Goal: Find contact information: Find contact information

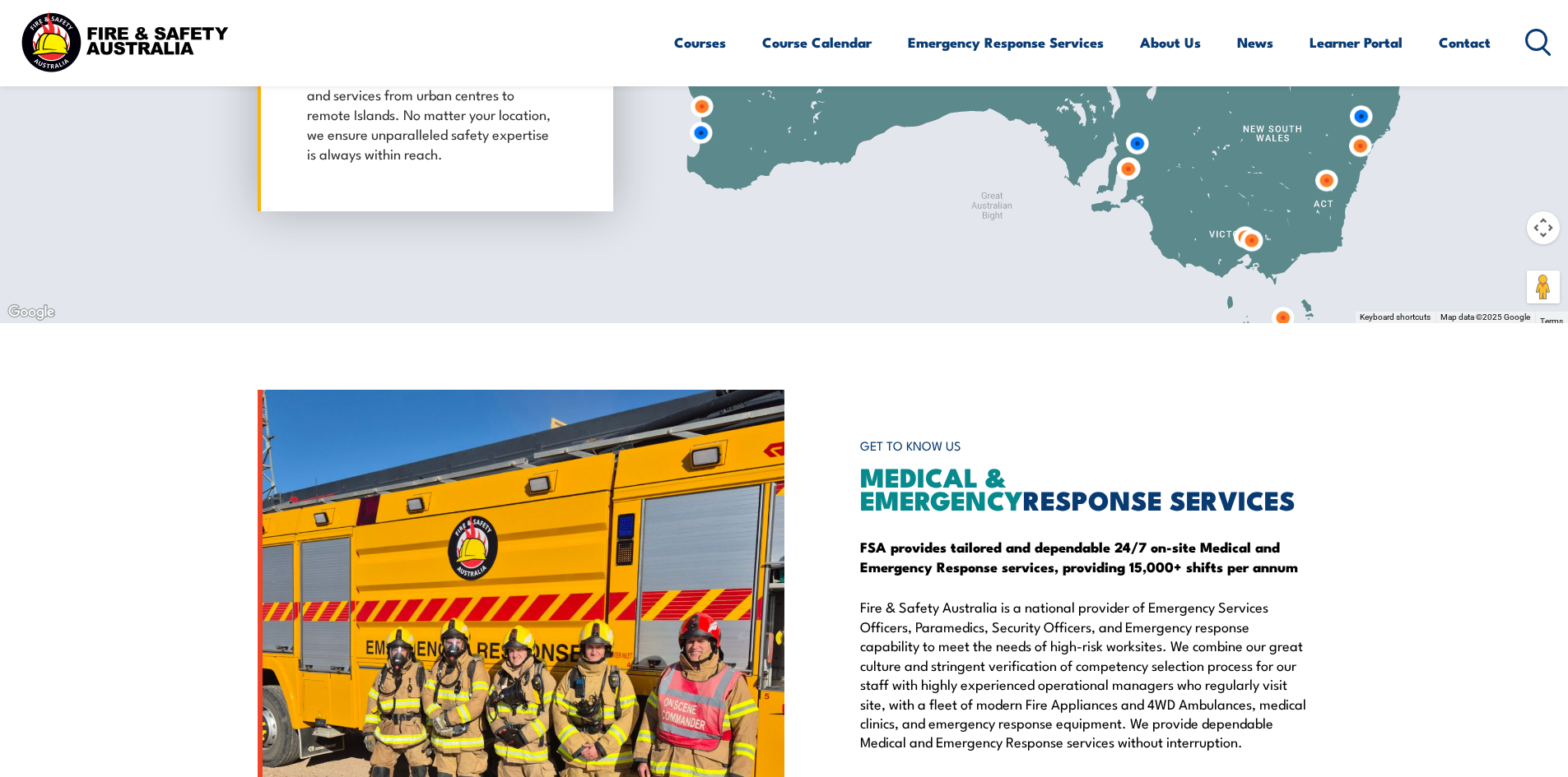
scroll to position [1478, 0]
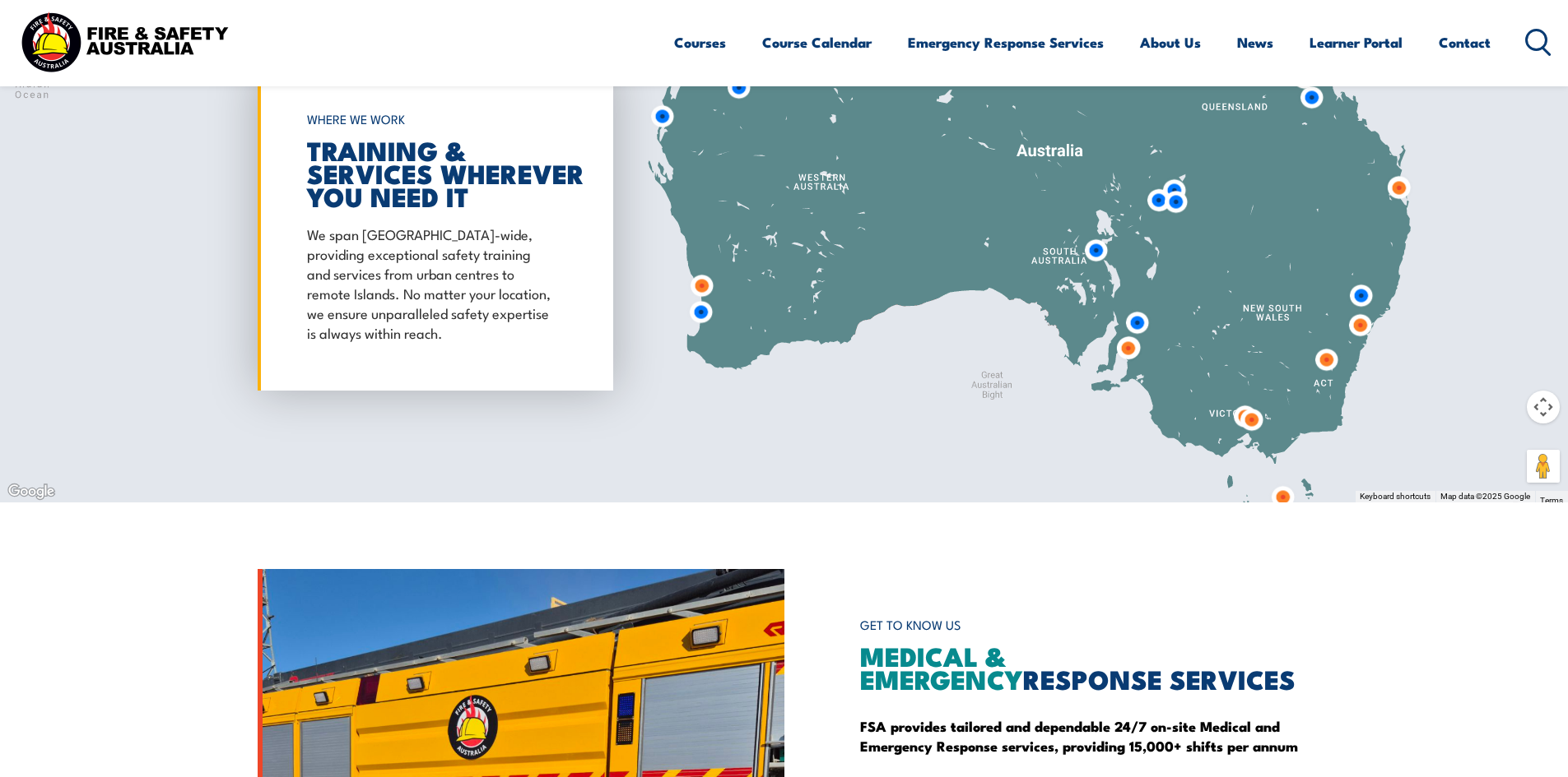
click at [1238, 415] on img at bounding box center [1251, 420] width 30 height 30
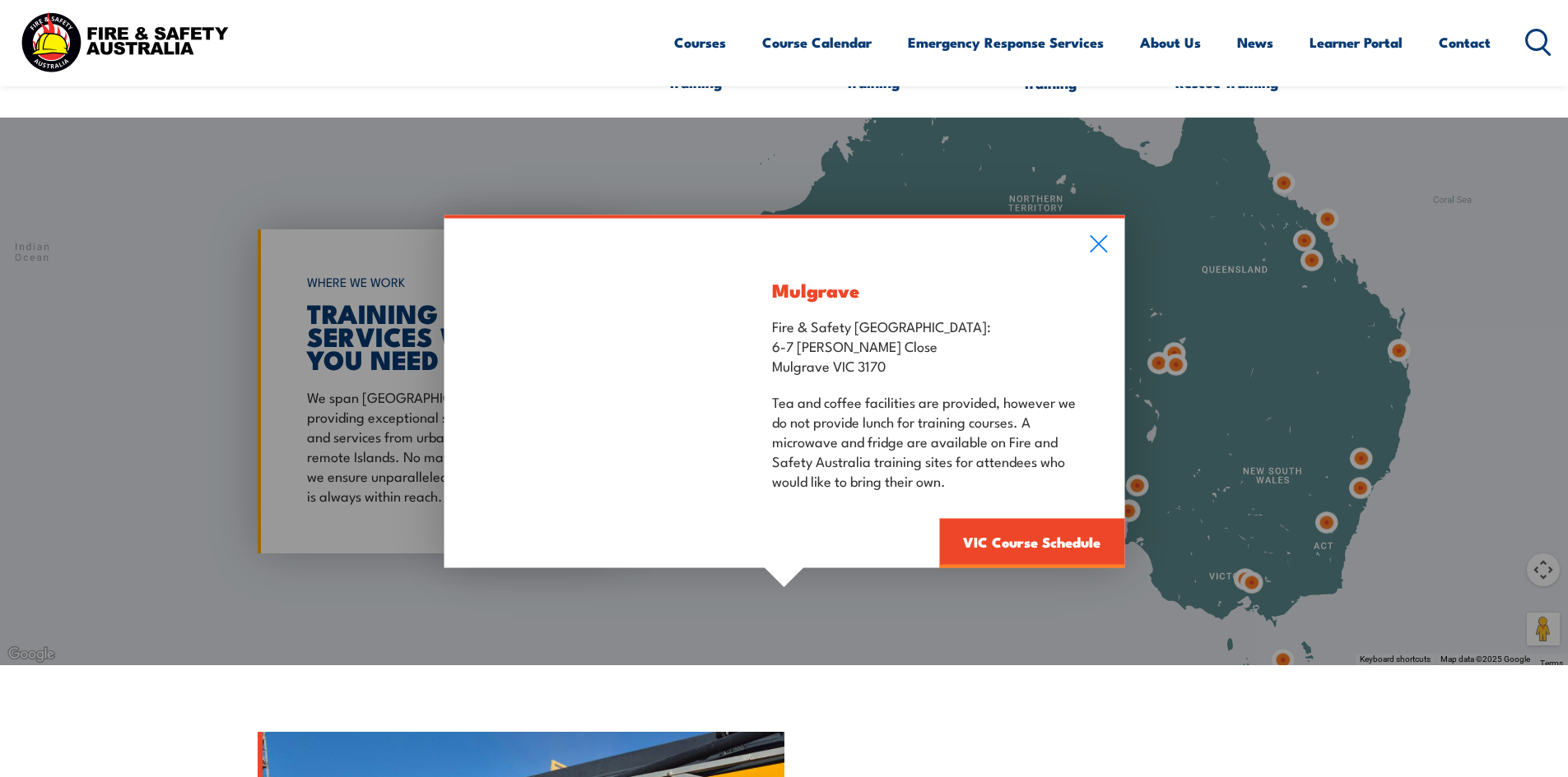
scroll to position [1150, 0]
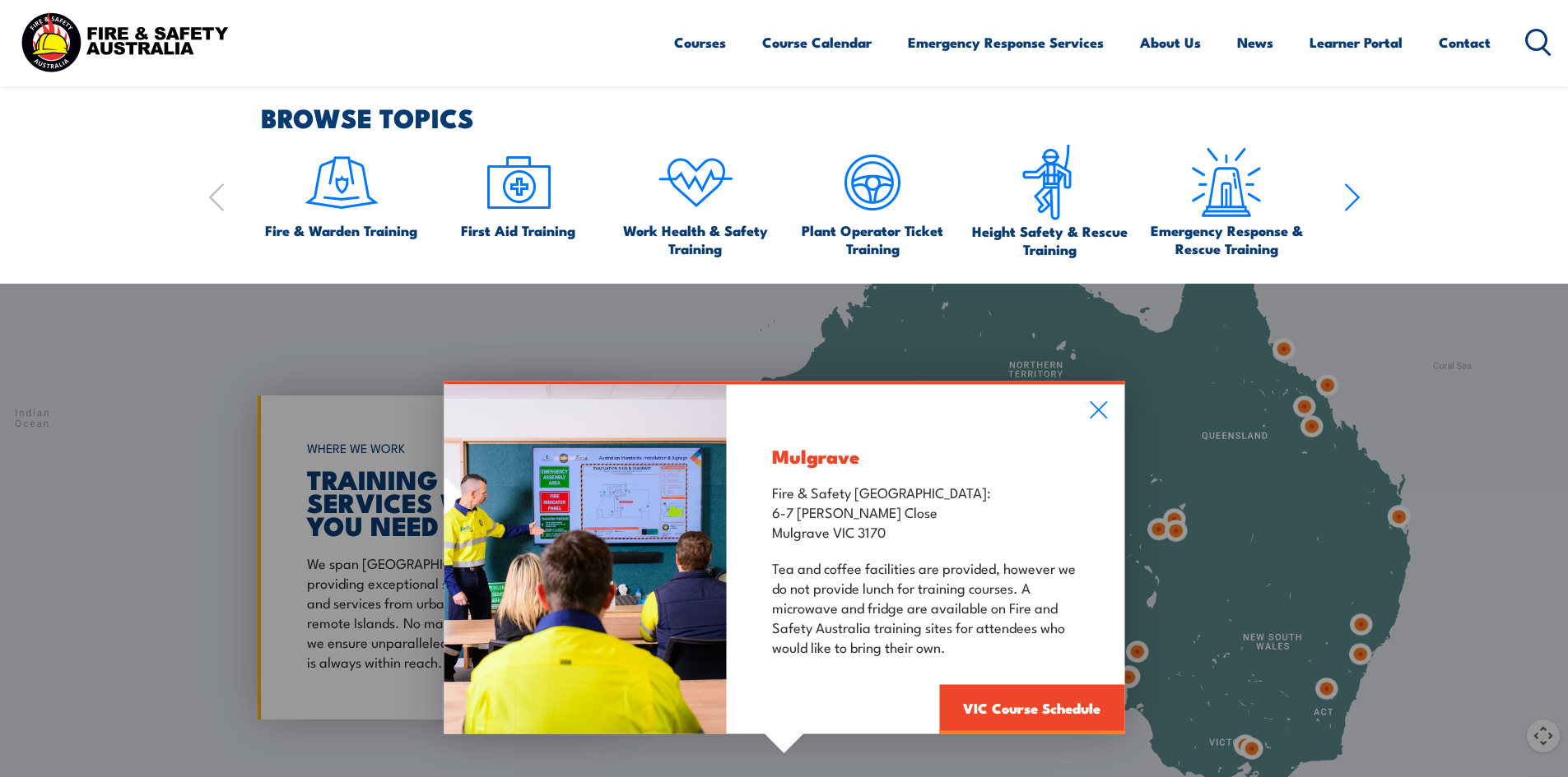
click at [1254, 743] on div "Mulgrave Fire & Safety Australia: 6-7 Hartnett Close Mulgrave VIC 3170 Tea and …" at bounding box center [784, 557] width 1568 height 548
click at [1252, 754] on div "Mulgrave Fire & Safety Australia: 6-7 Hartnett Close Mulgrave VIC 3170 Tea and …" at bounding box center [784, 557] width 1568 height 548
click at [1100, 414] on icon at bounding box center [1098, 409] width 19 height 18
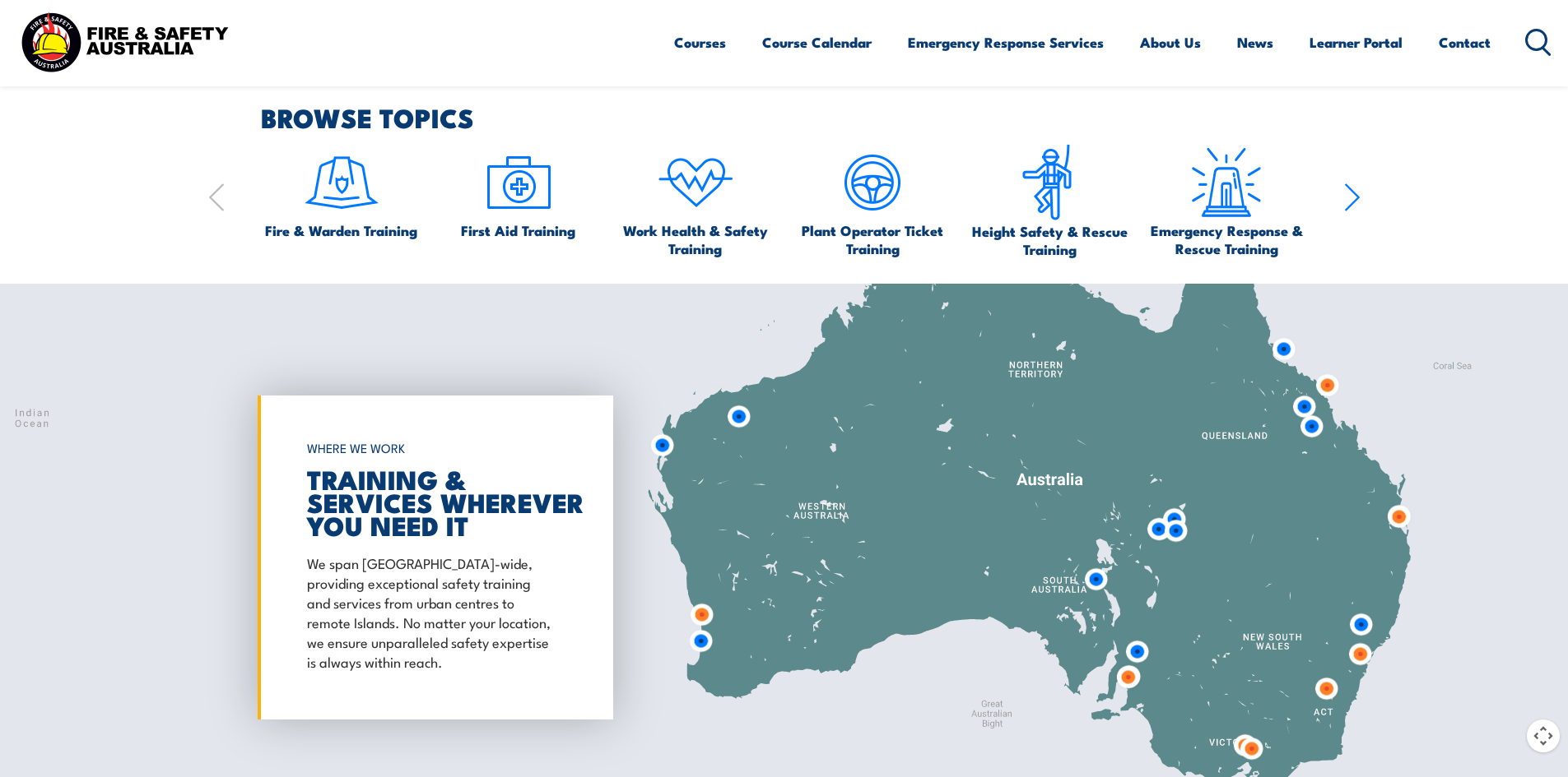
click at [1247, 747] on img at bounding box center [1251, 748] width 30 height 30
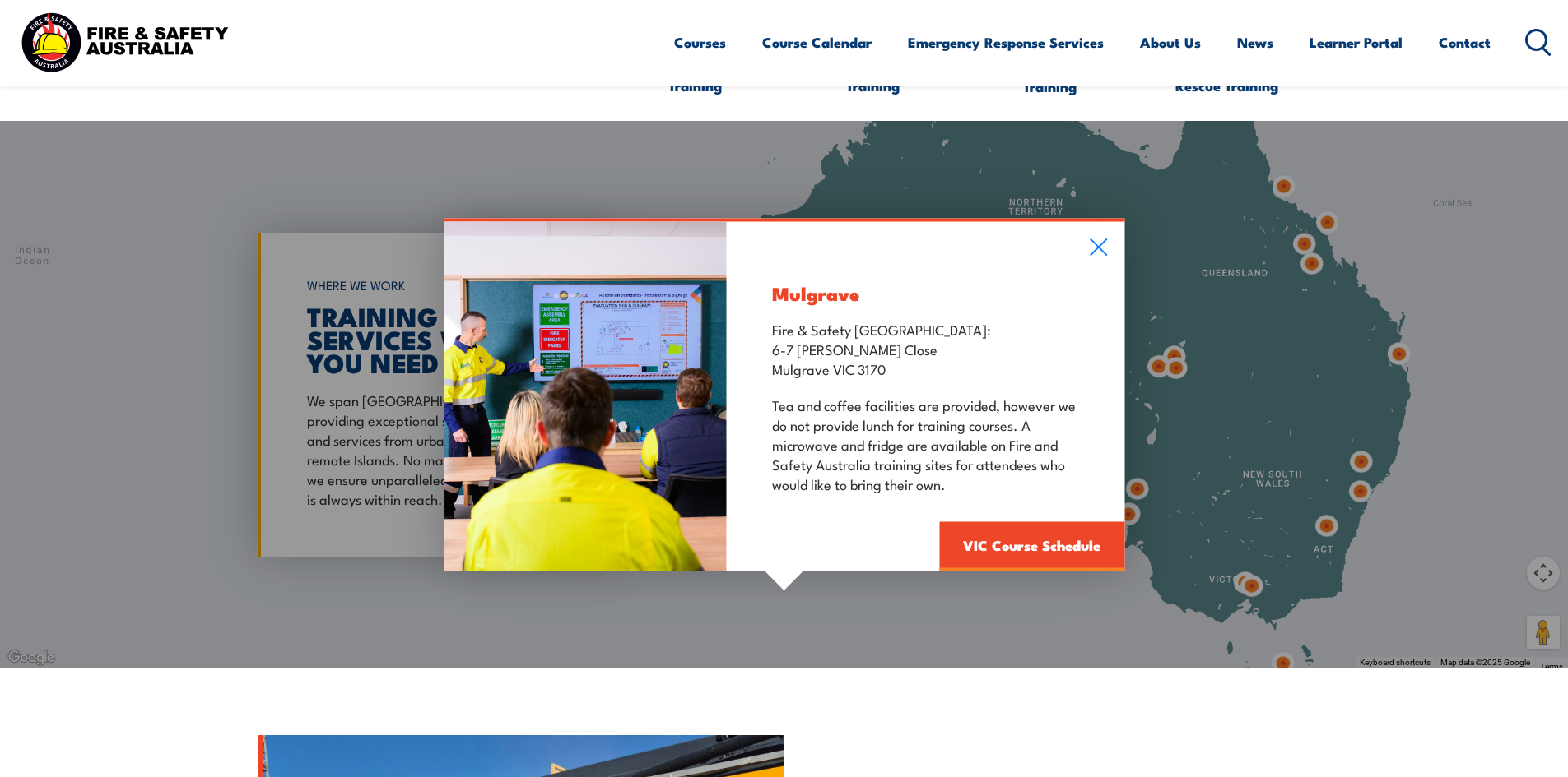
scroll to position [1314, 0]
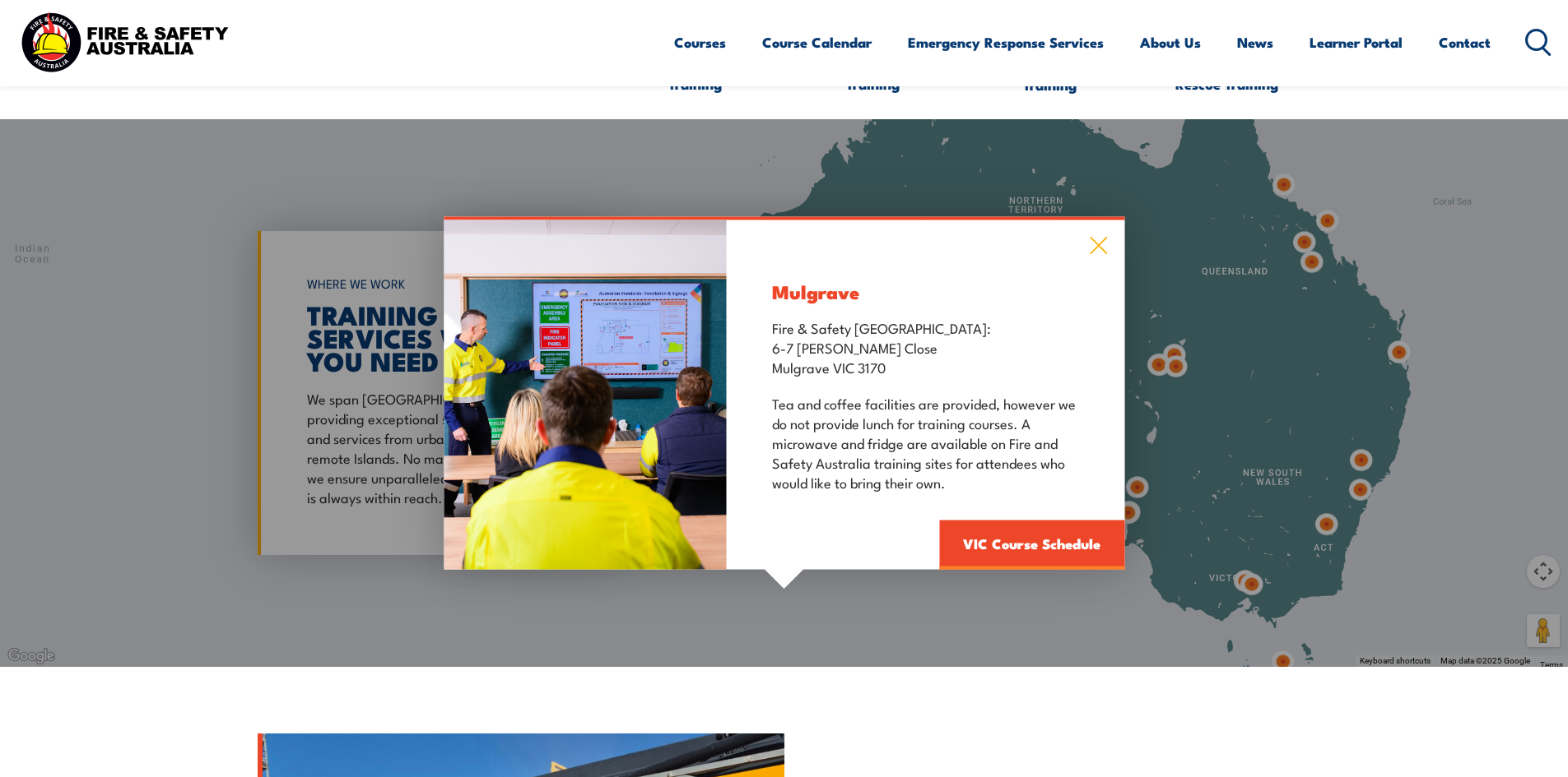
click at [1093, 246] on icon at bounding box center [1098, 245] width 19 height 18
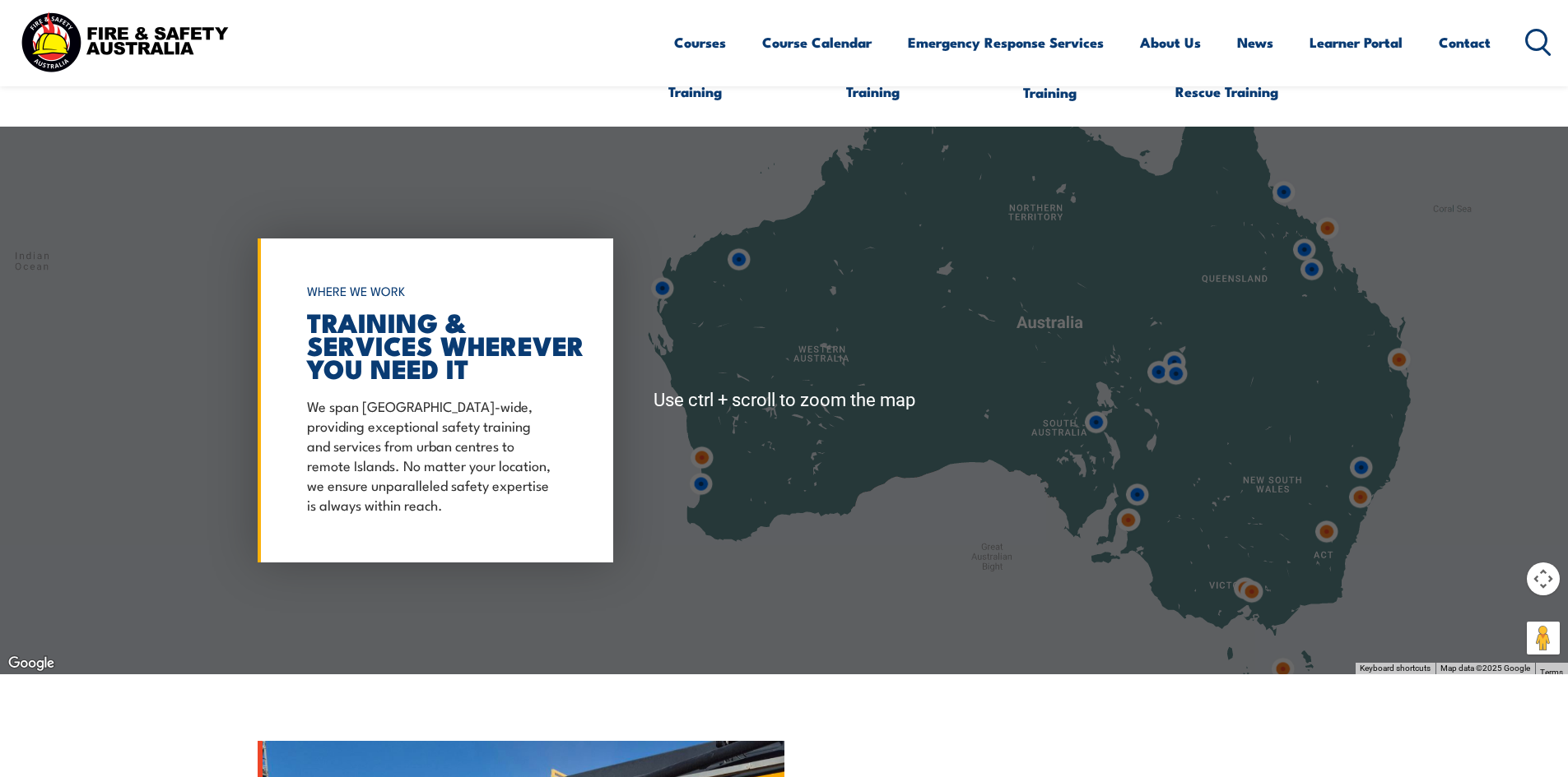
scroll to position [1478, 0]
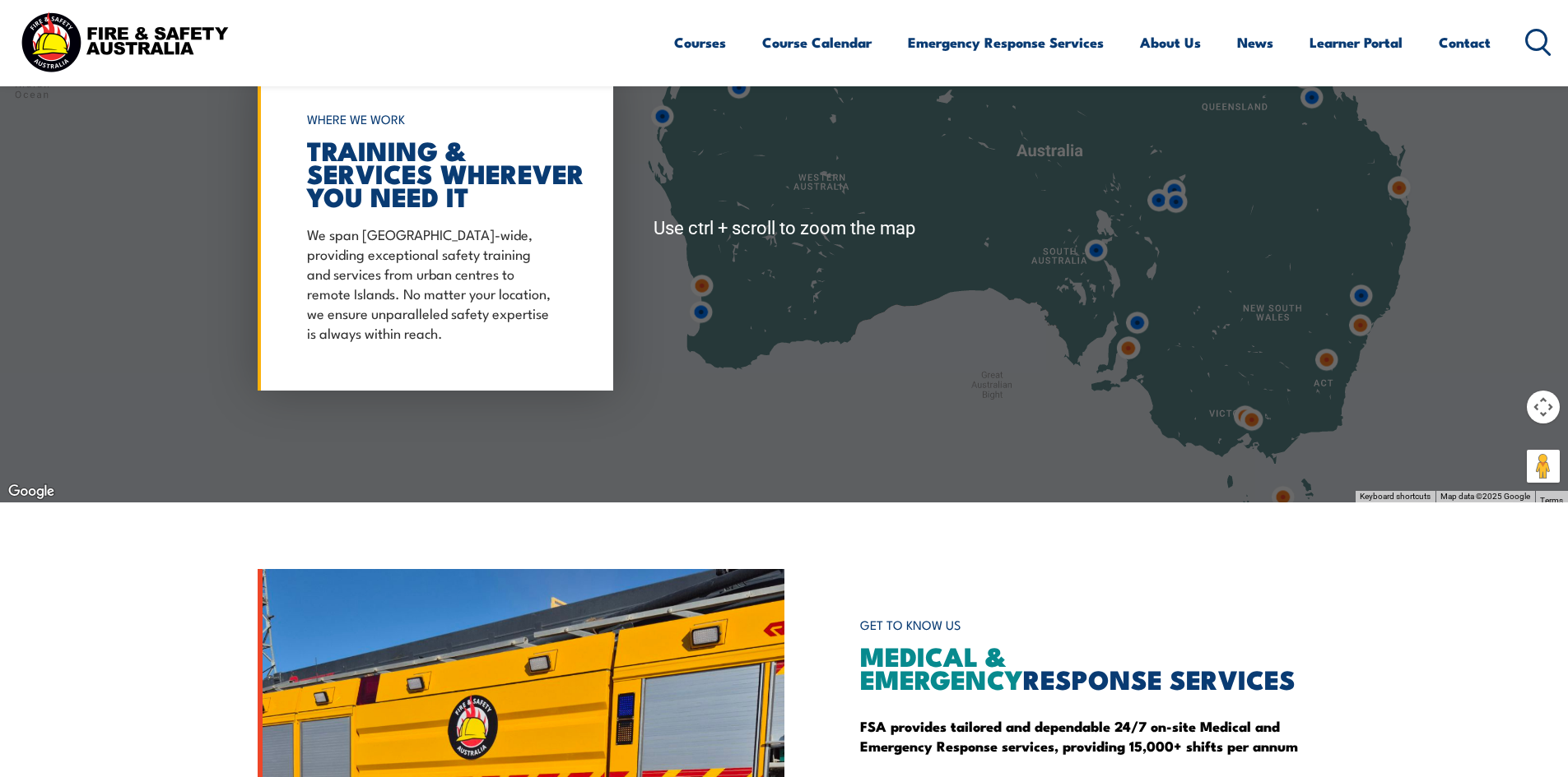
click at [1358, 481] on div at bounding box center [784, 229] width 1568 height 548
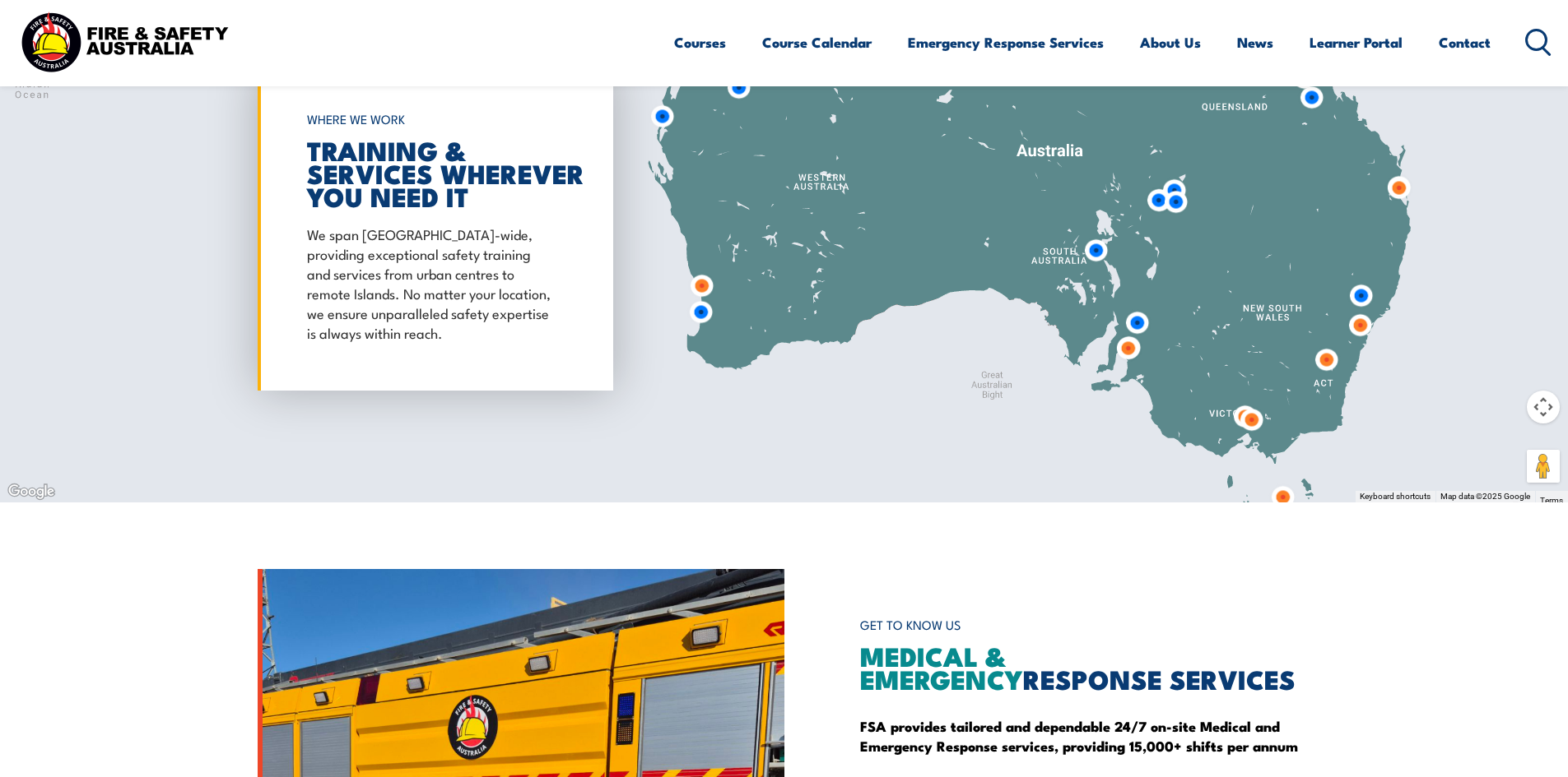
click at [1491, 433] on div at bounding box center [784, 229] width 1568 height 548
click at [1241, 436] on div at bounding box center [784, 229] width 1568 height 548
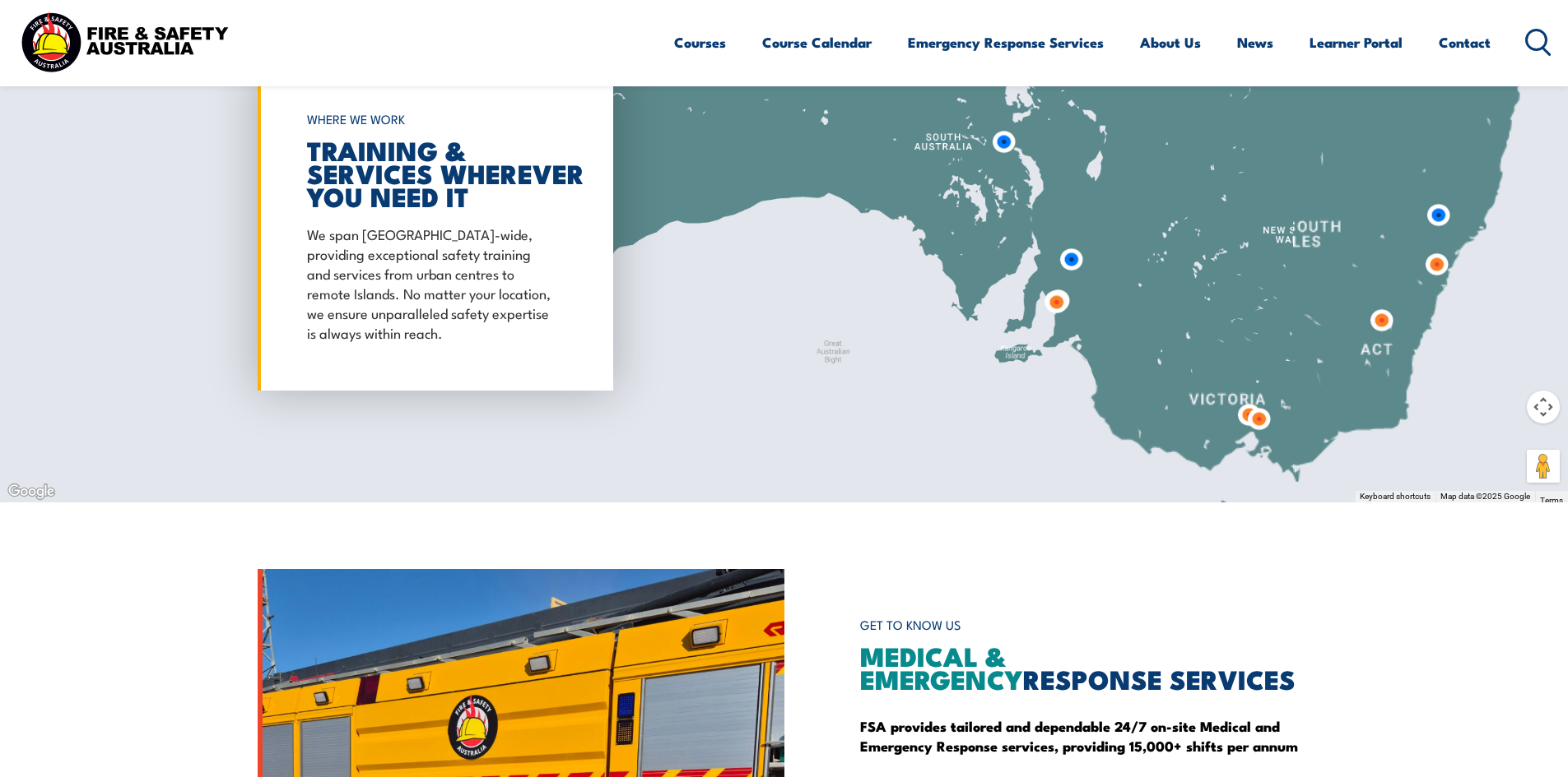
click at [1241, 436] on div at bounding box center [784, 229] width 1568 height 548
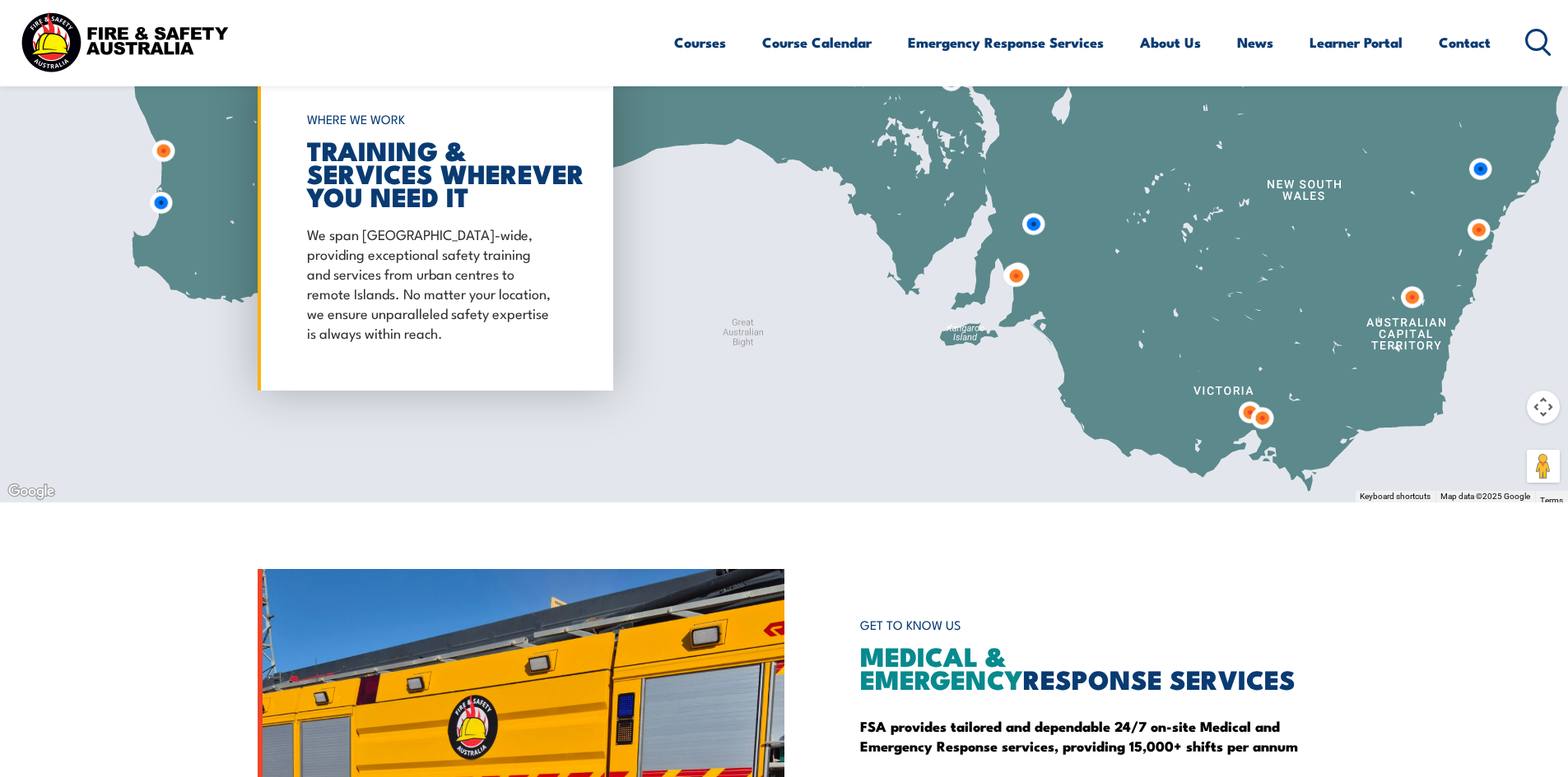
click at [1241, 436] on div at bounding box center [784, 229] width 1568 height 548
click at [1243, 414] on img at bounding box center [1249, 412] width 30 height 30
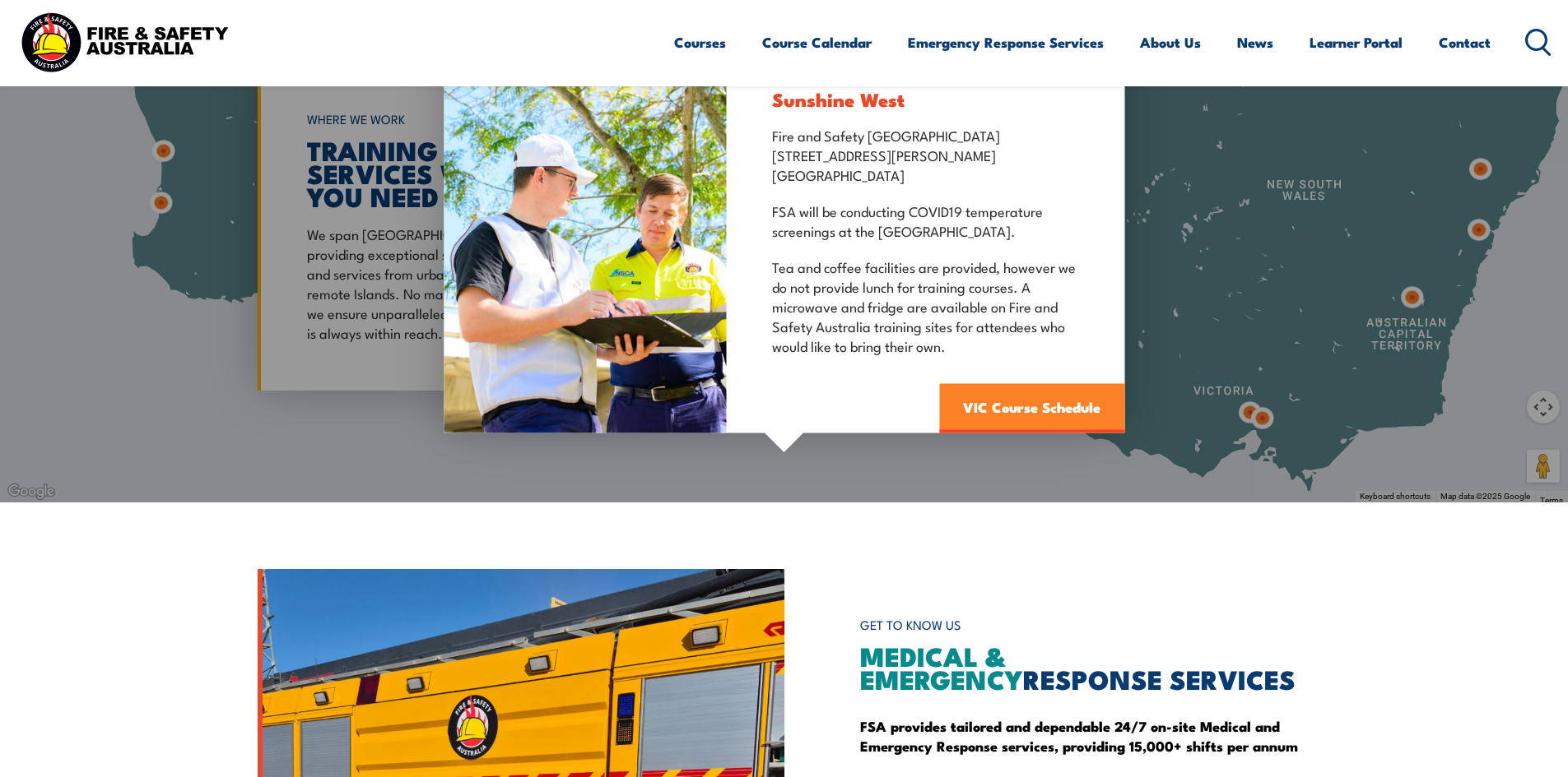
click at [988, 407] on link "VIC Course Schedule" at bounding box center [1031, 408] width 185 height 50
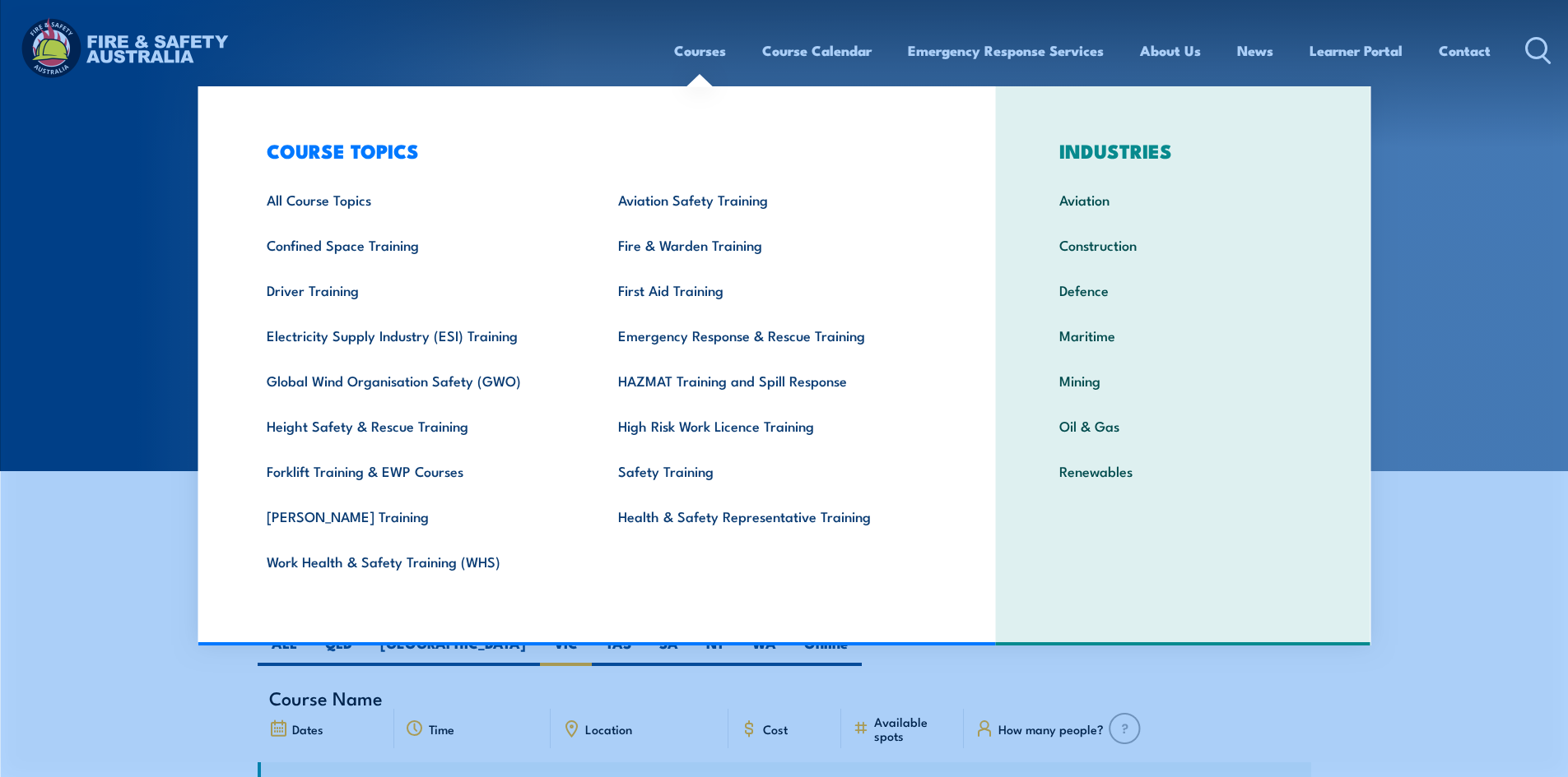
click at [86, 48] on img at bounding box center [124, 50] width 216 height 70
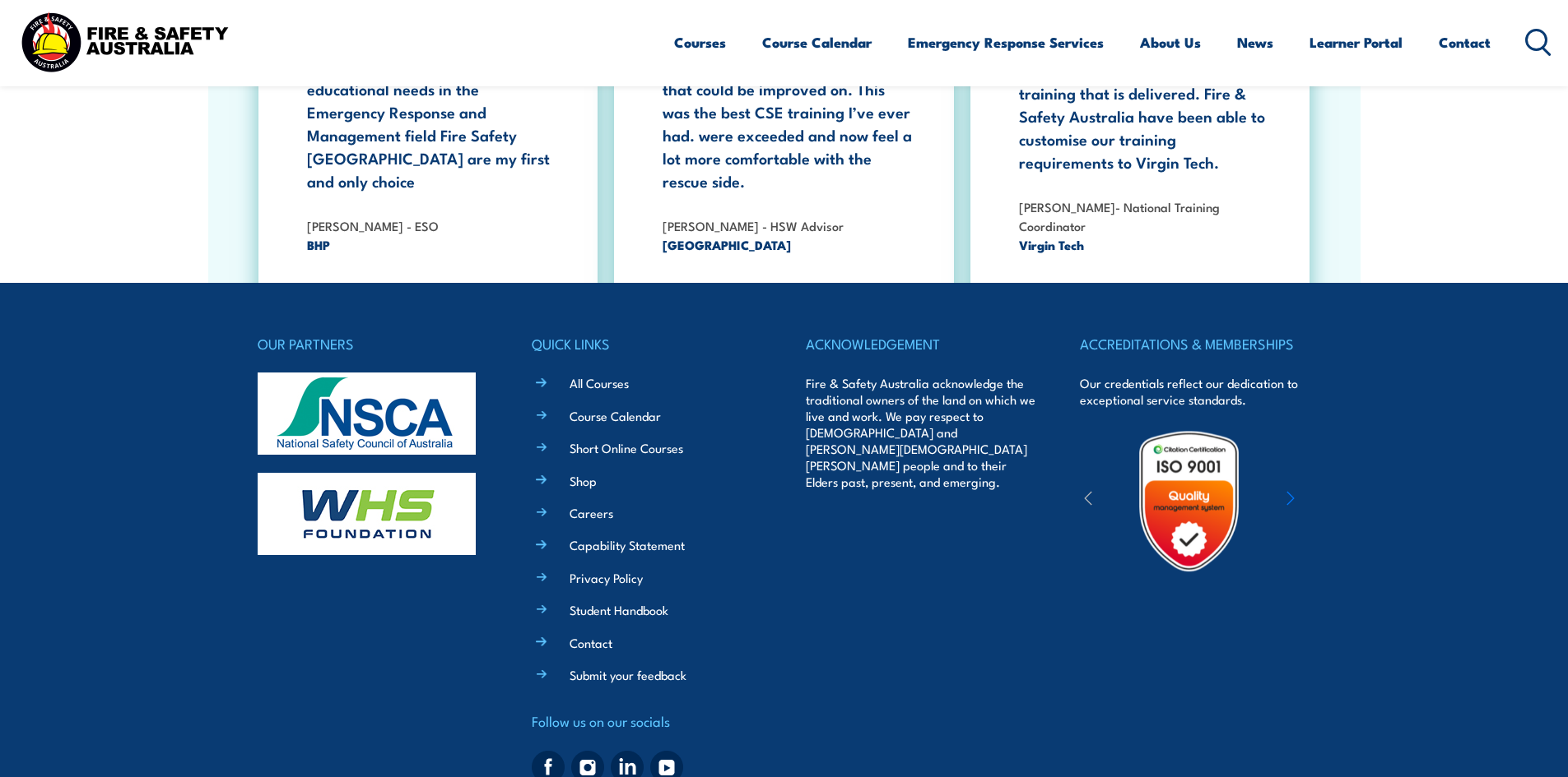
scroll to position [3041, 0]
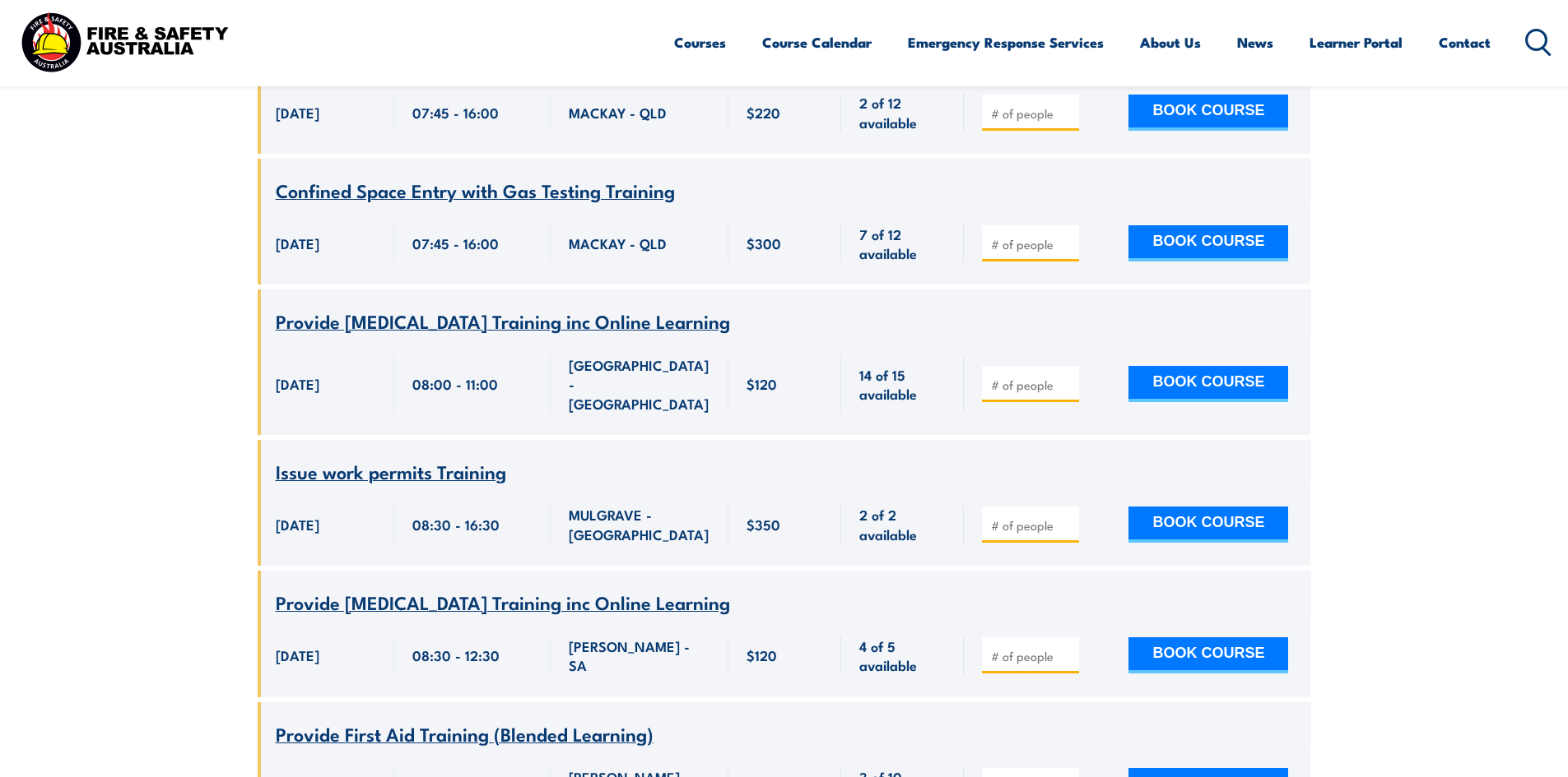
scroll to position [411, 0]
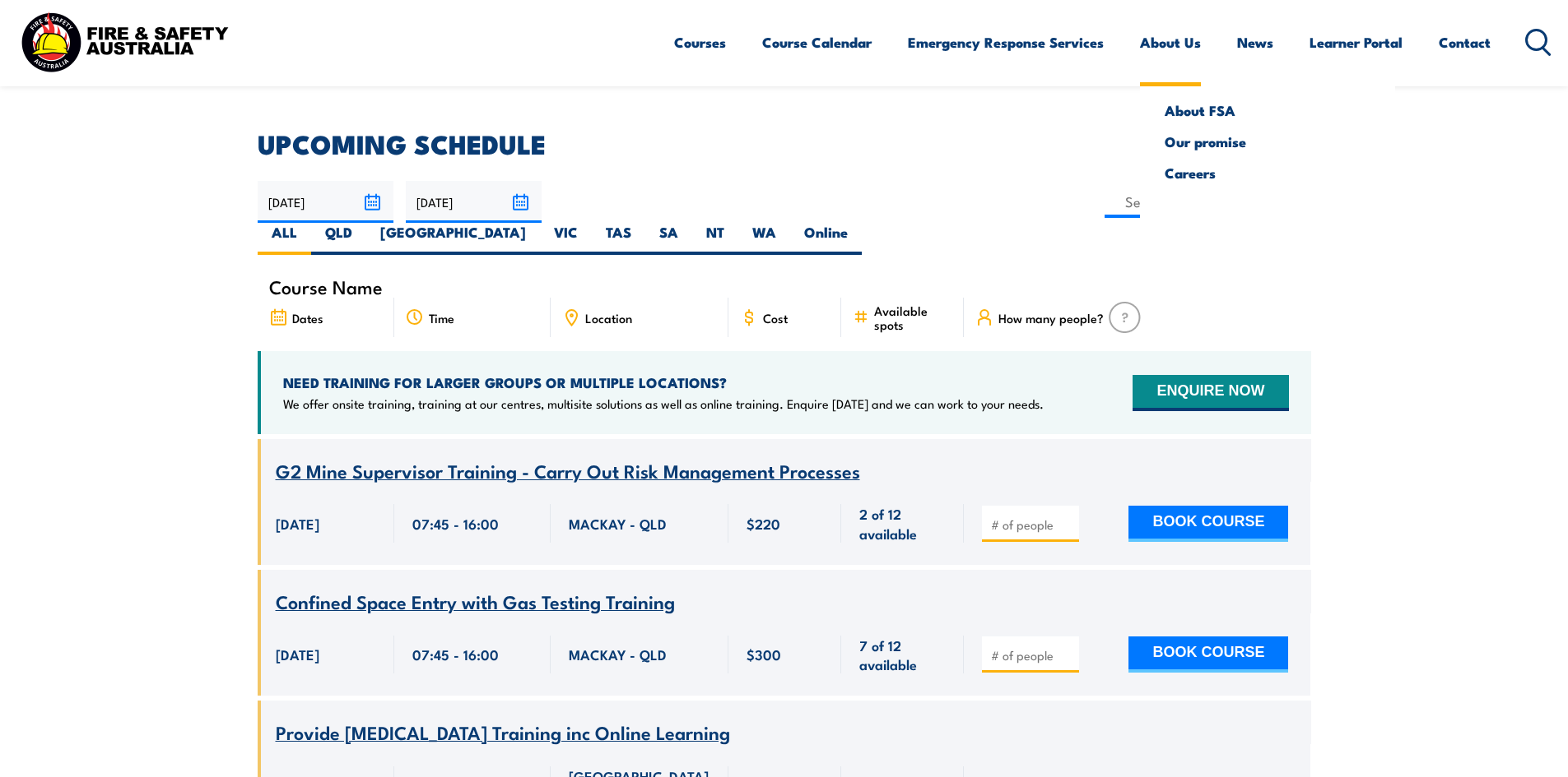
click at [1172, 38] on link "About Us" at bounding box center [1171, 43] width 61 height 43
click at [1165, 38] on link "About Us" at bounding box center [1171, 43] width 61 height 43
click at [1197, 115] on link "About FSA" at bounding box center [1267, 110] width 206 height 15
click at [1204, 116] on link "About FSA" at bounding box center [1267, 110] width 206 height 15
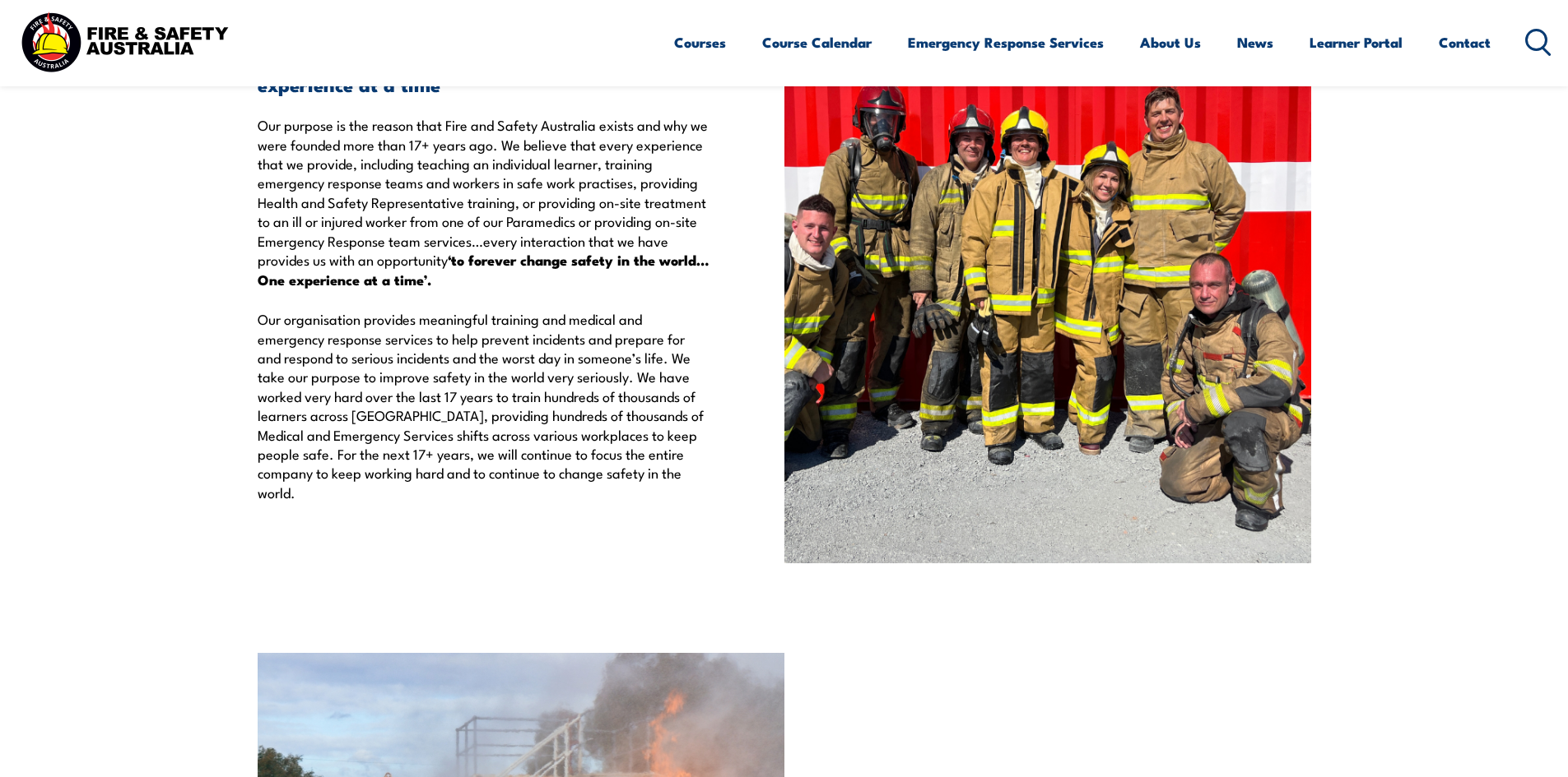
scroll to position [3039, 0]
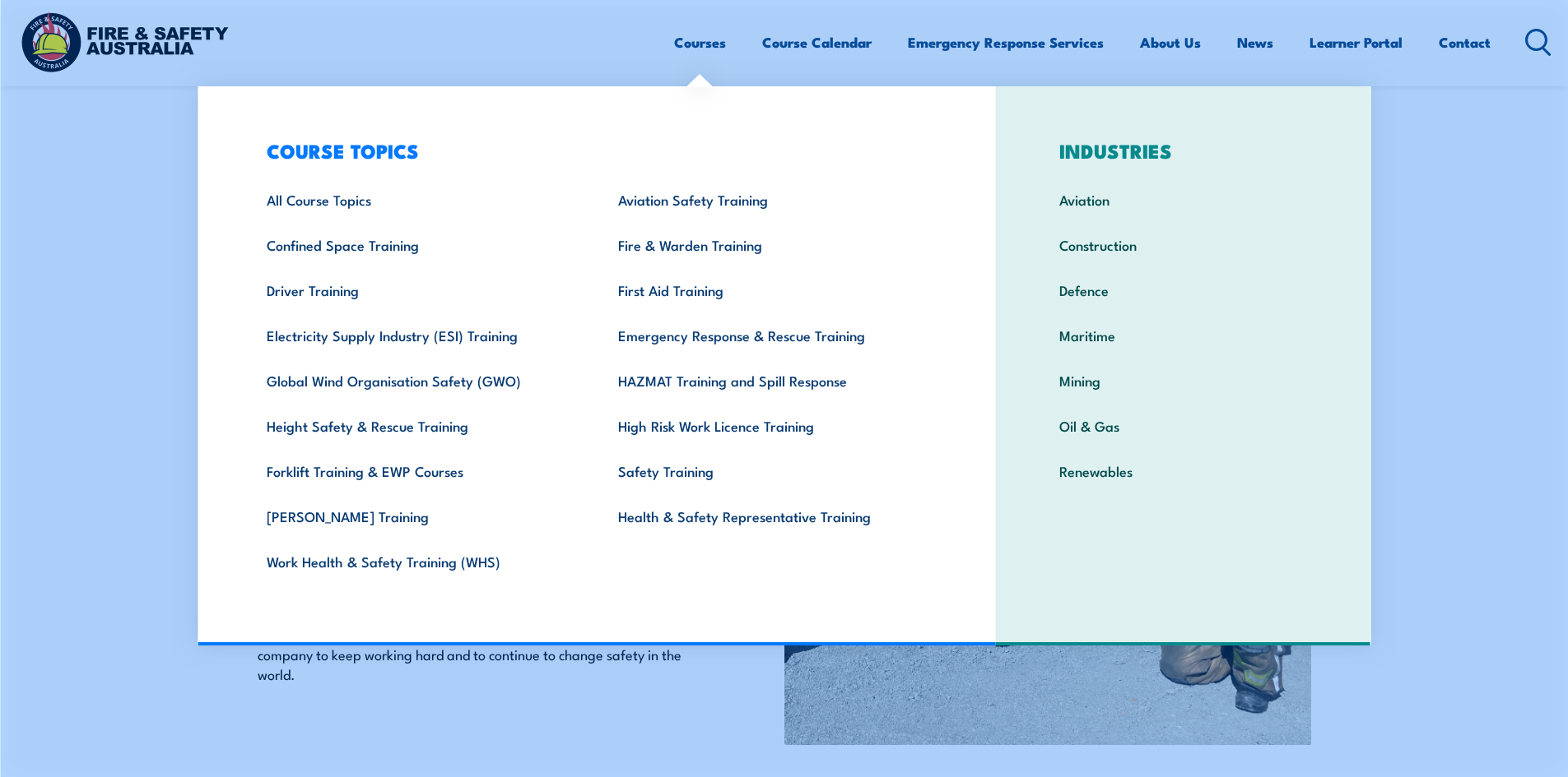
click at [873, 43] on ul "Courses Course Calendar Emergency Response Services Services Overview Emergency…" at bounding box center [1082, 43] width 817 height 43
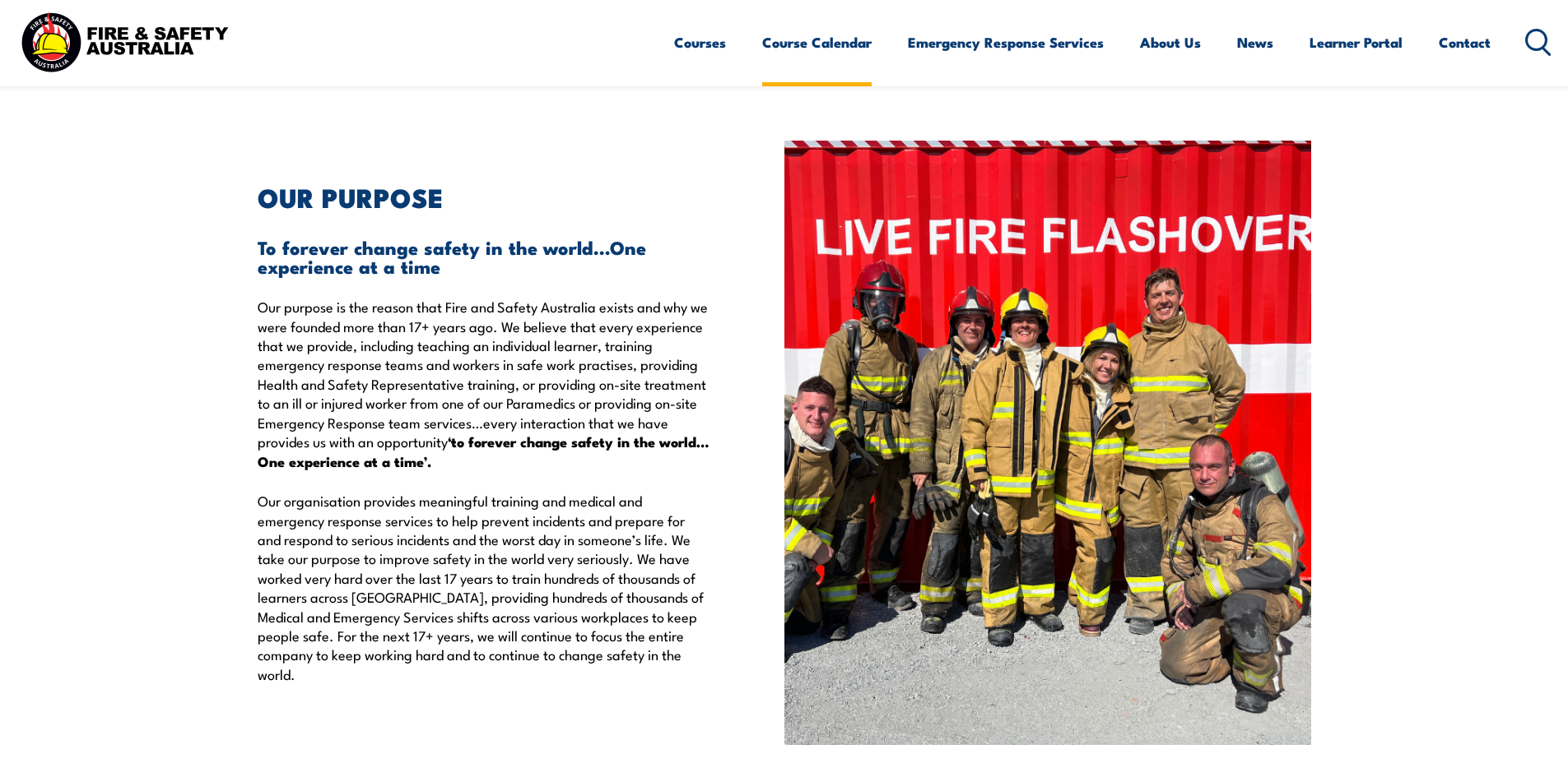
click at [833, 43] on link "Course Calendar" at bounding box center [817, 43] width 110 height 43
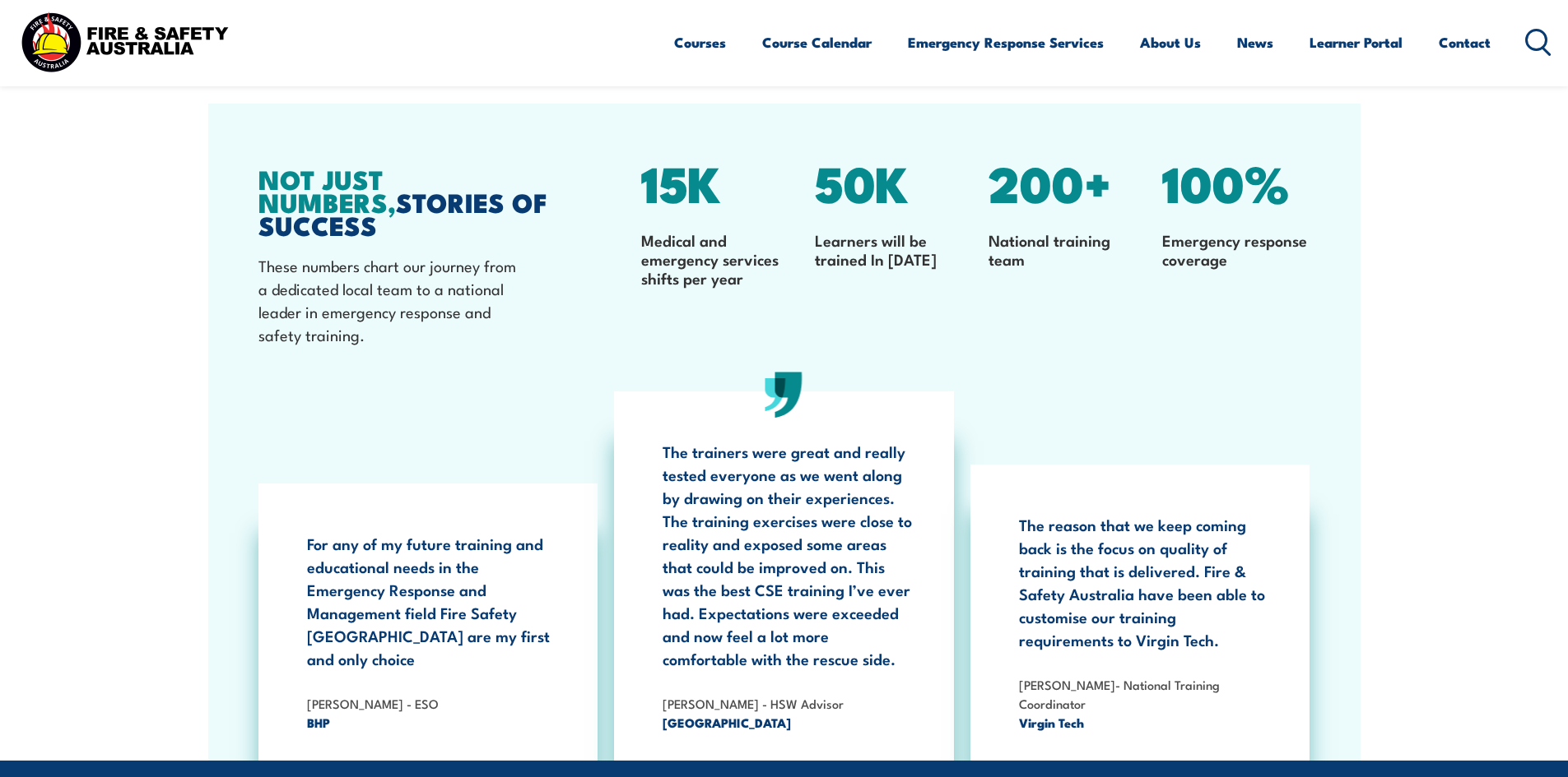
scroll to position [5260, 0]
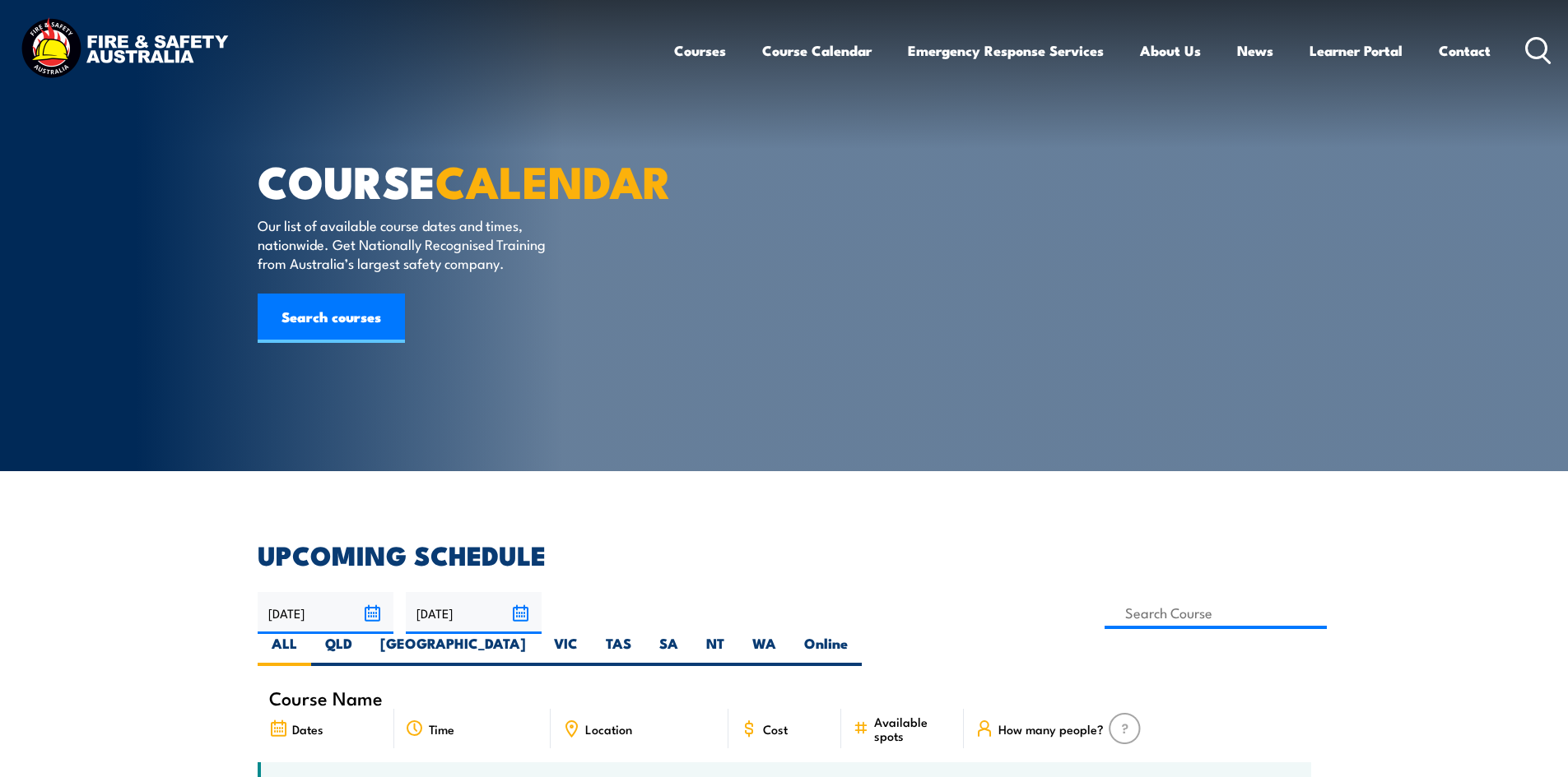
click at [96, 50] on img at bounding box center [124, 50] width 216 height 70
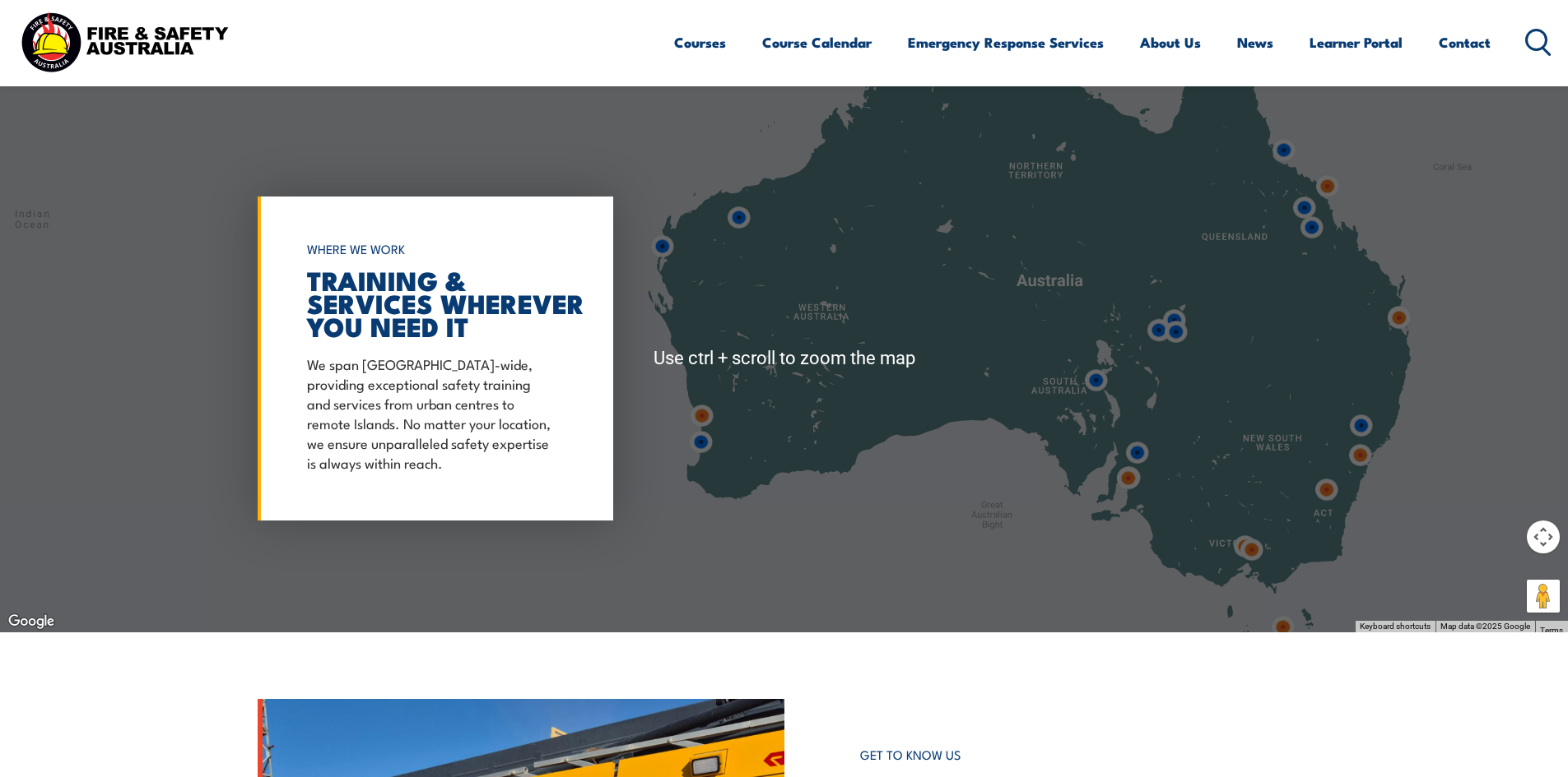
scroll to position [1398, 0]
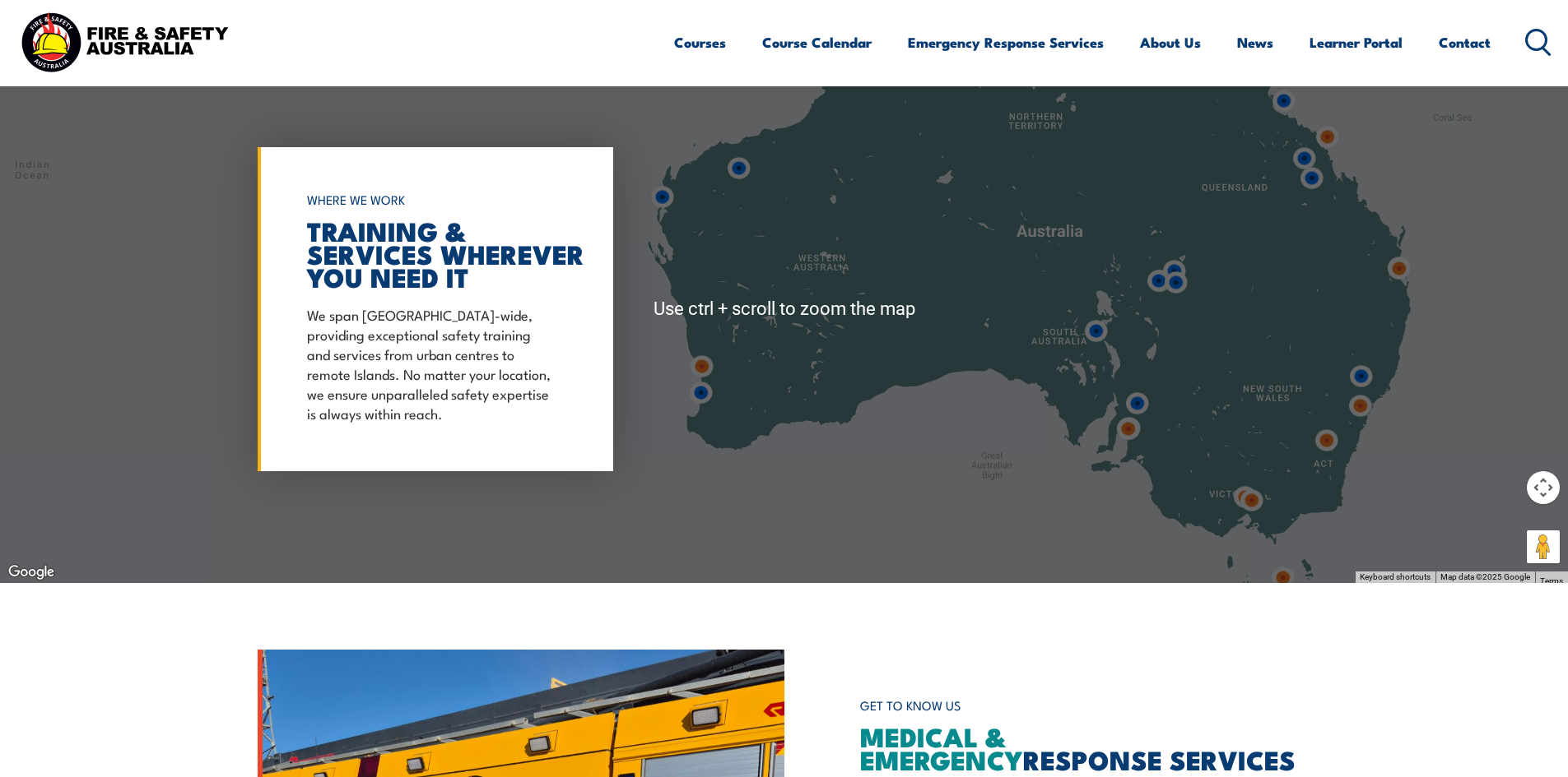
click at [1238, 535] on div at bounding box center [784, 309] width 1568 height 548
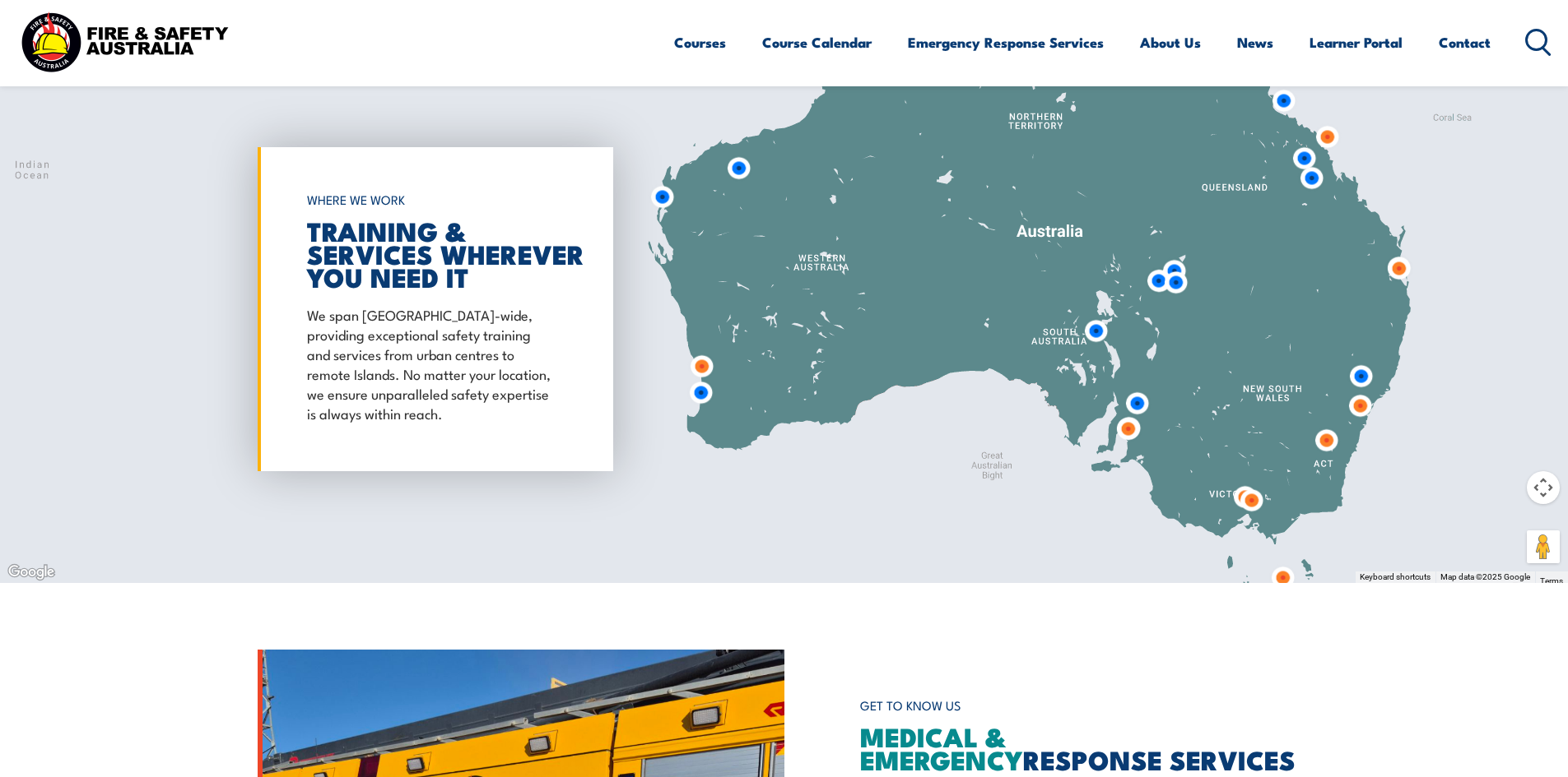
click at [1238, 535] on div at bounding box center [784, 309] width 1568 height 548
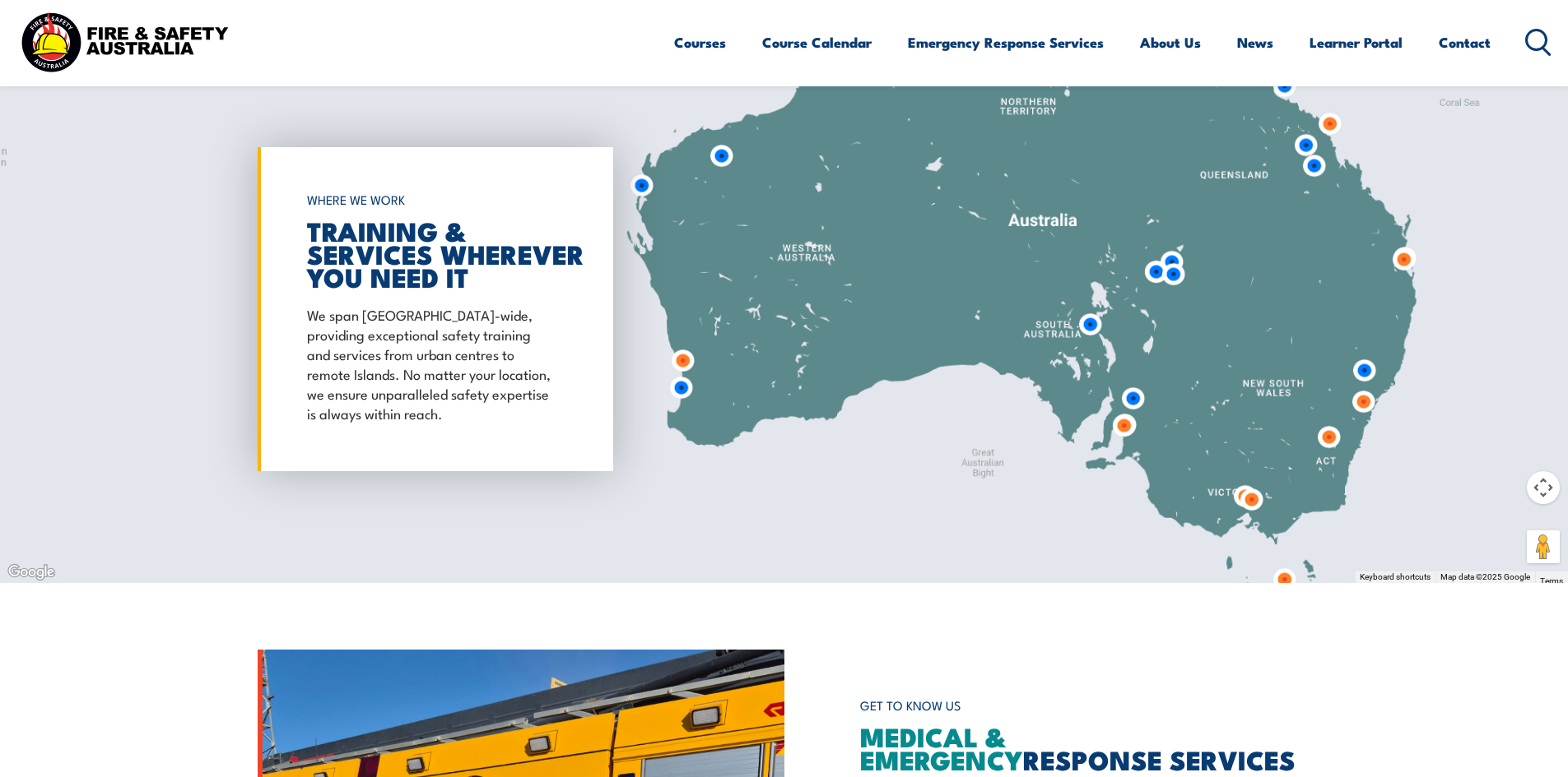
click at [1238, 535] on div at bounding box center [784, 309] width 1568 height 548
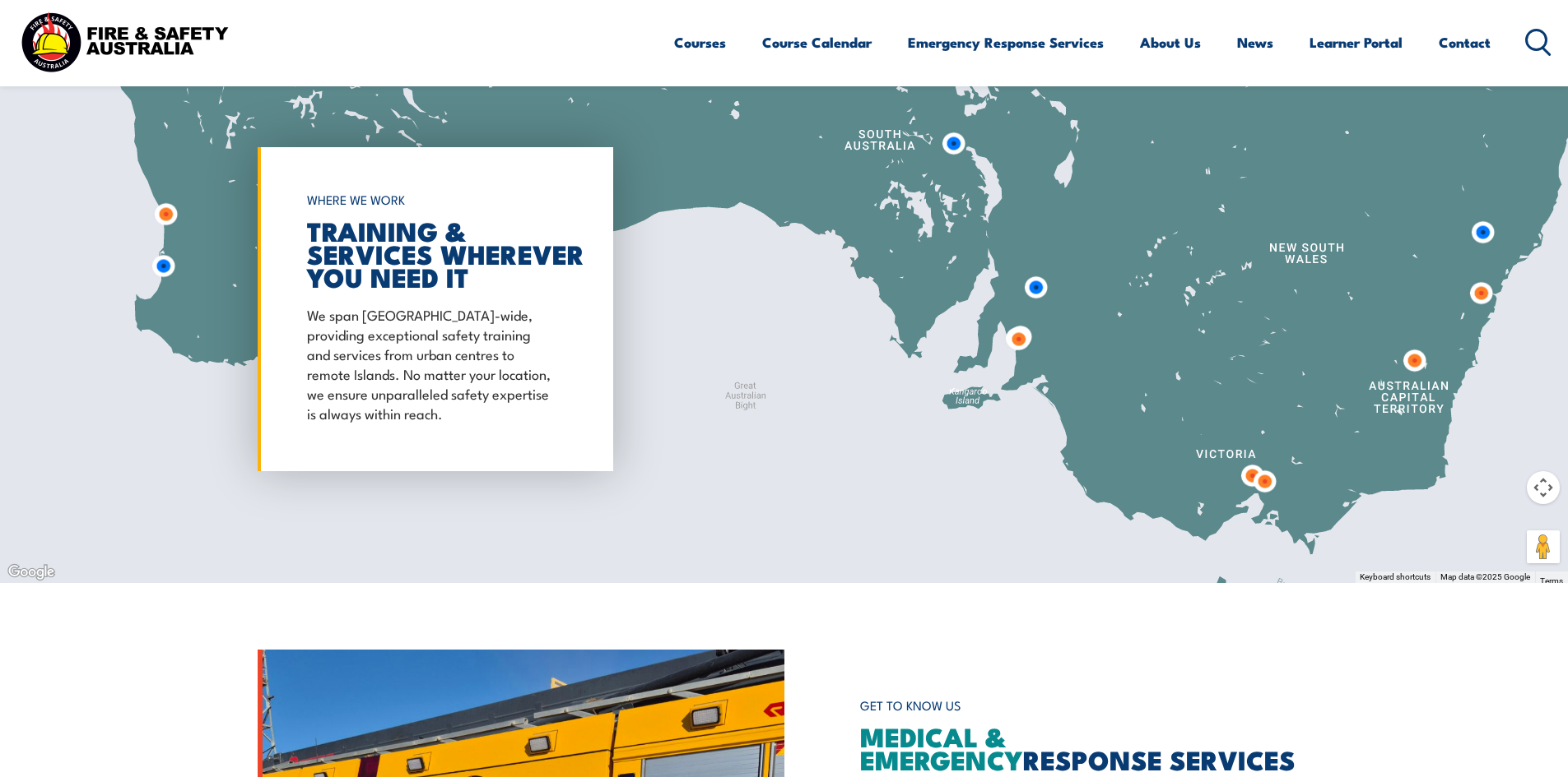
click at [1238, 535] on div at bounding box center [784, 309] width 1568 height 548
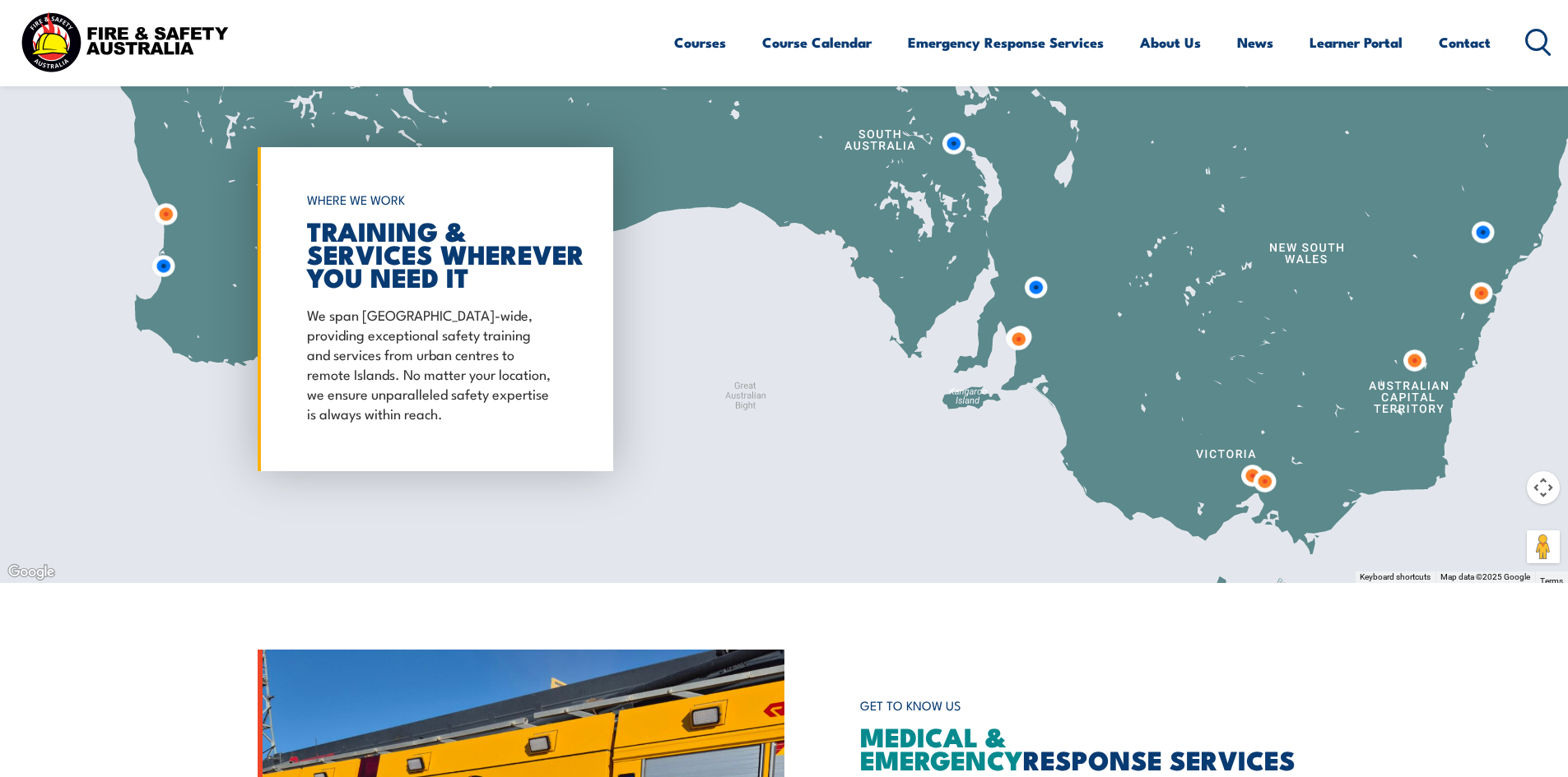
click at [1271, 482] on img at bounding box center [1264, 481] width 30 height 30
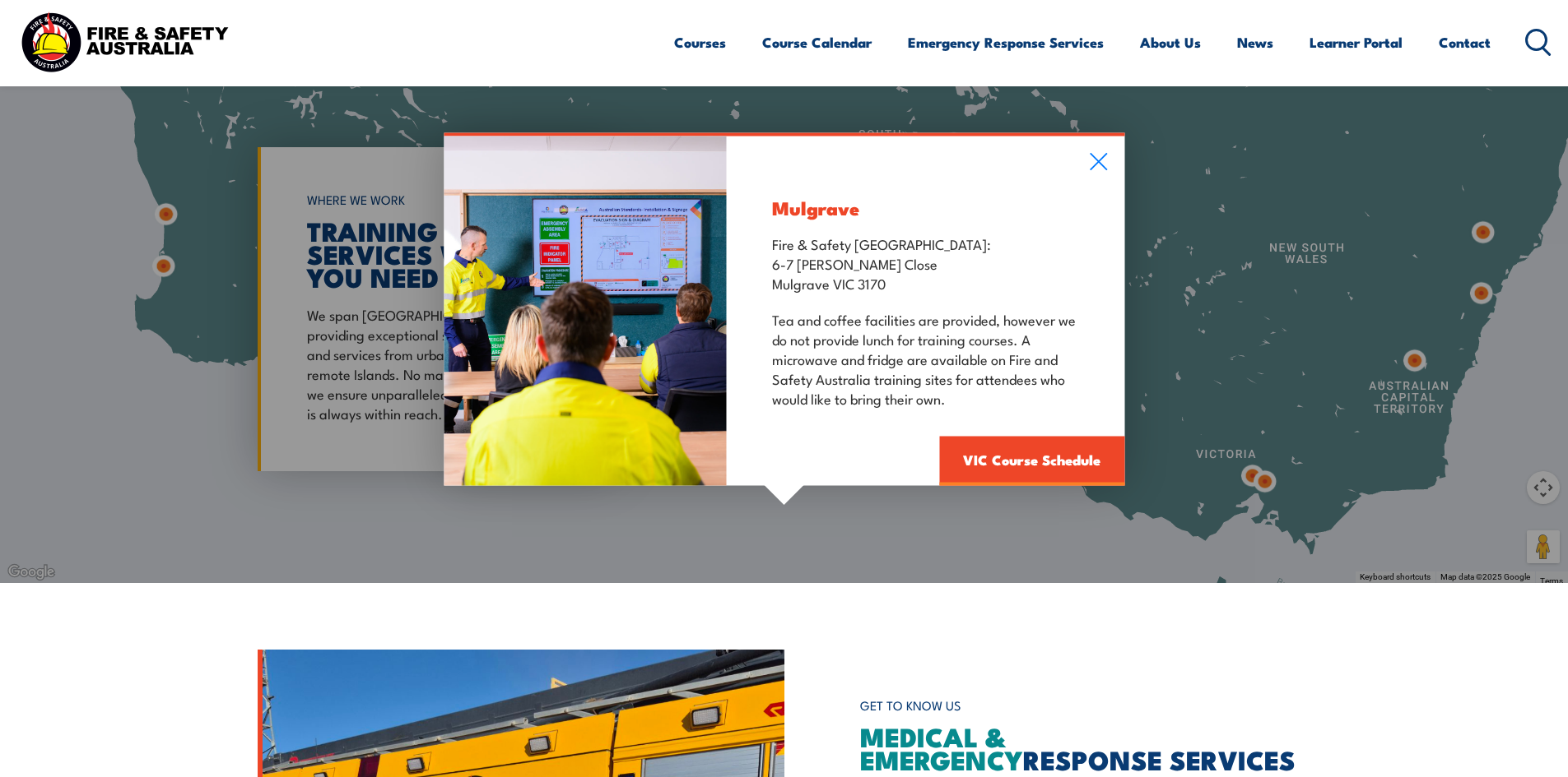
click at [1093, 151] on div "Mulgrave Fire & Safety Australia: 6-7 Hartnett Close Mulgrave VIC 3170 Tea and …" at bounding box center [925, 310] width 397 height 349
click at [1093, 167] on icon at bounding box center [1098, 162] width 17 height 17
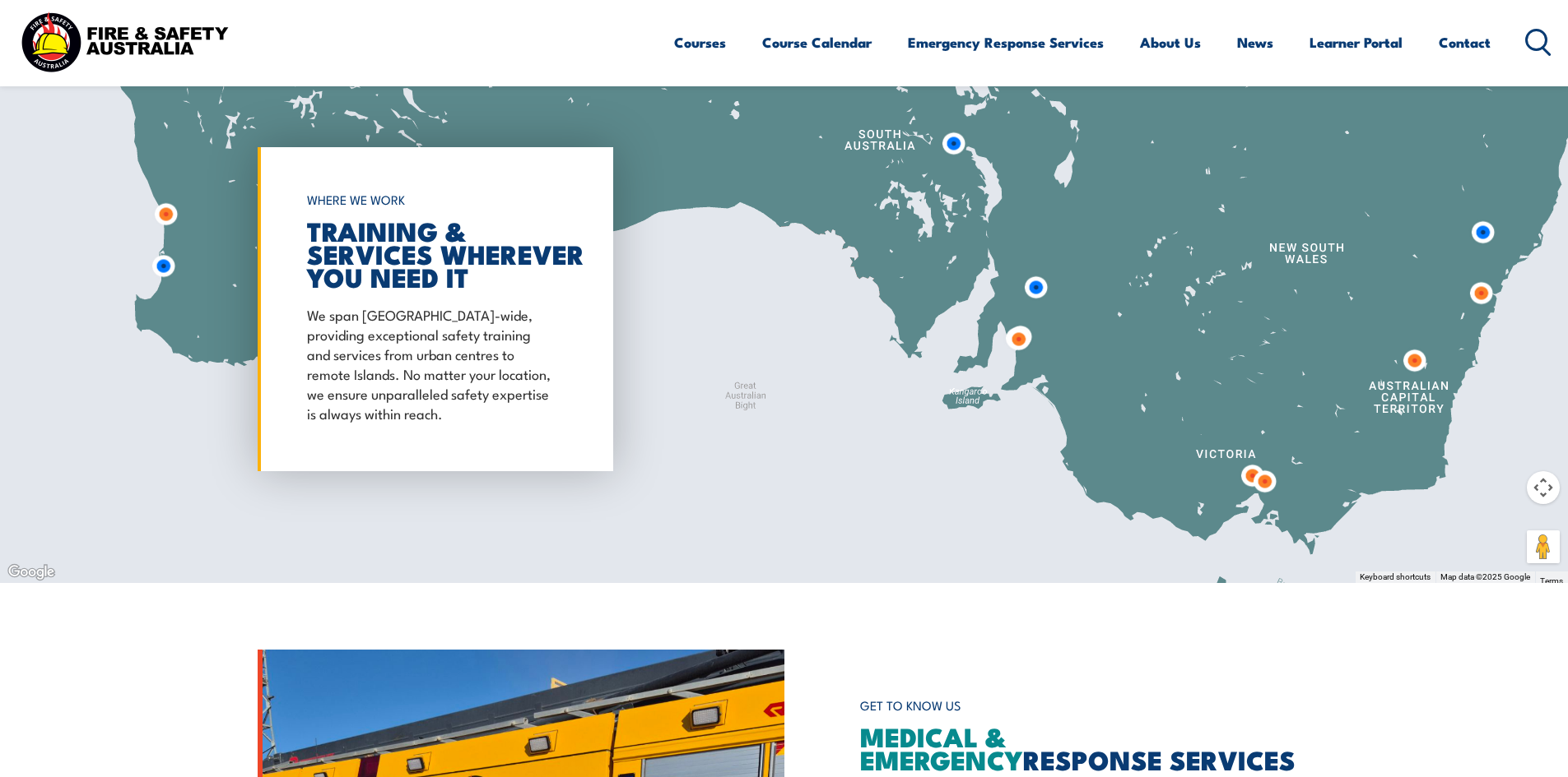
click at [1246, 482] on img at bounding box center [1251, 475] width 30 height 30
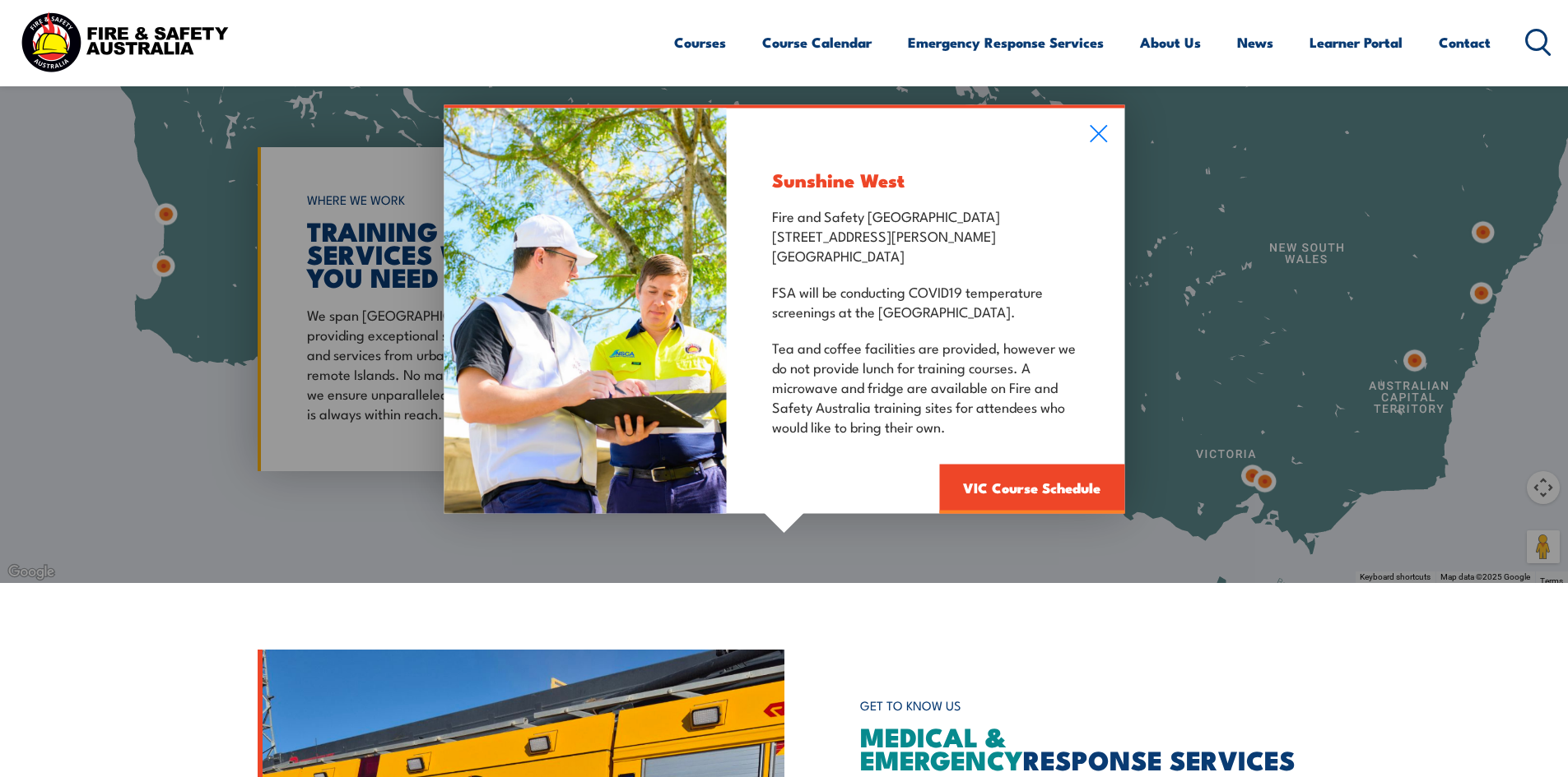
click at [845, 310] on p "FSA will be conducting COVID19 temperature screenings at the Sunshine West faci…" at bounding box center [925, 300] width 307 height 39
click at [939, 243] on p "Fire and Safety Australia 125 Fairbairn Road Sunshine West VIC 3020" at bounding box center [925, 235] width 307 height 59
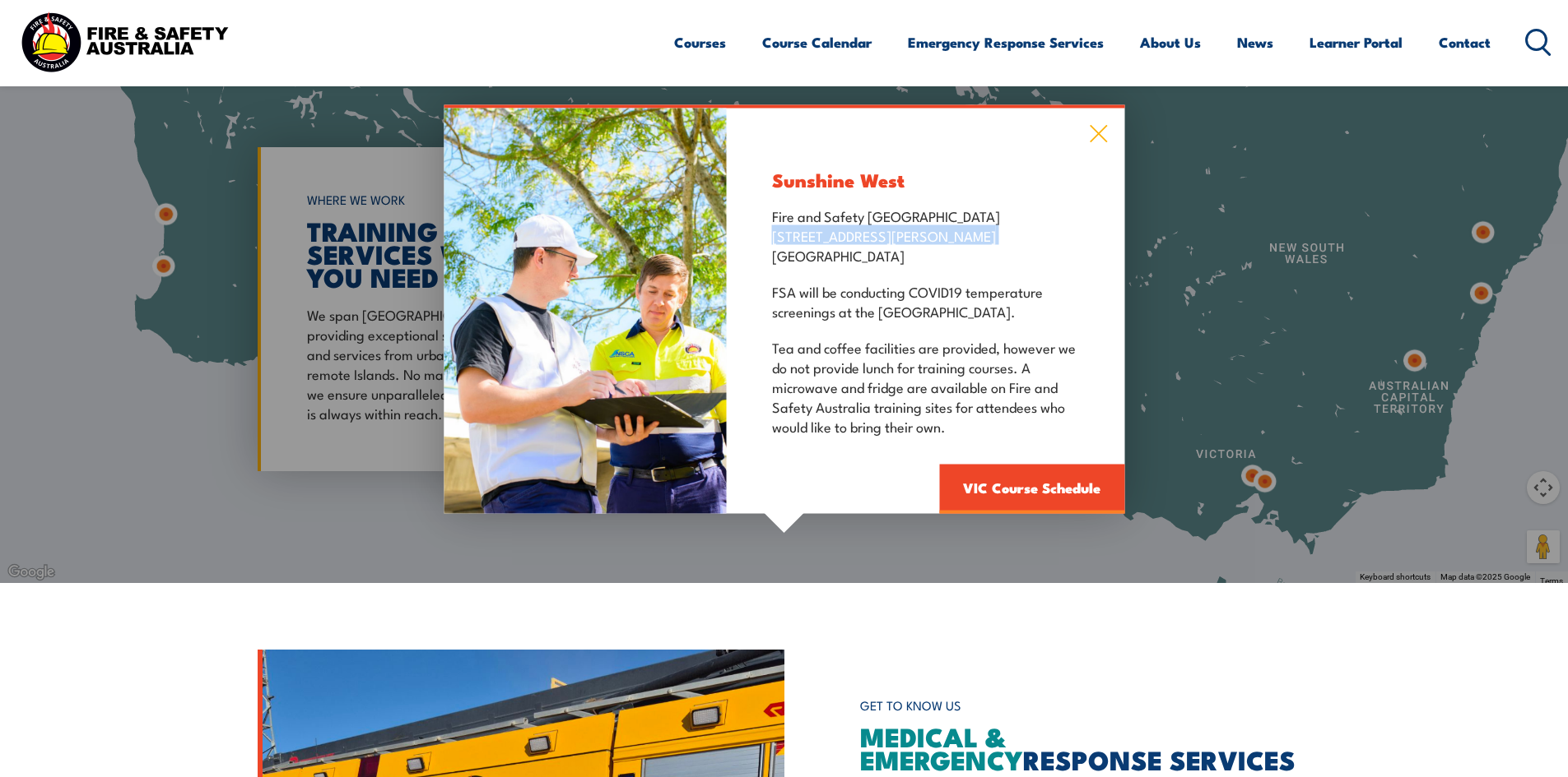
click at [1098, 136] on icon at bounding box center [1098, 133] width 19 height 18
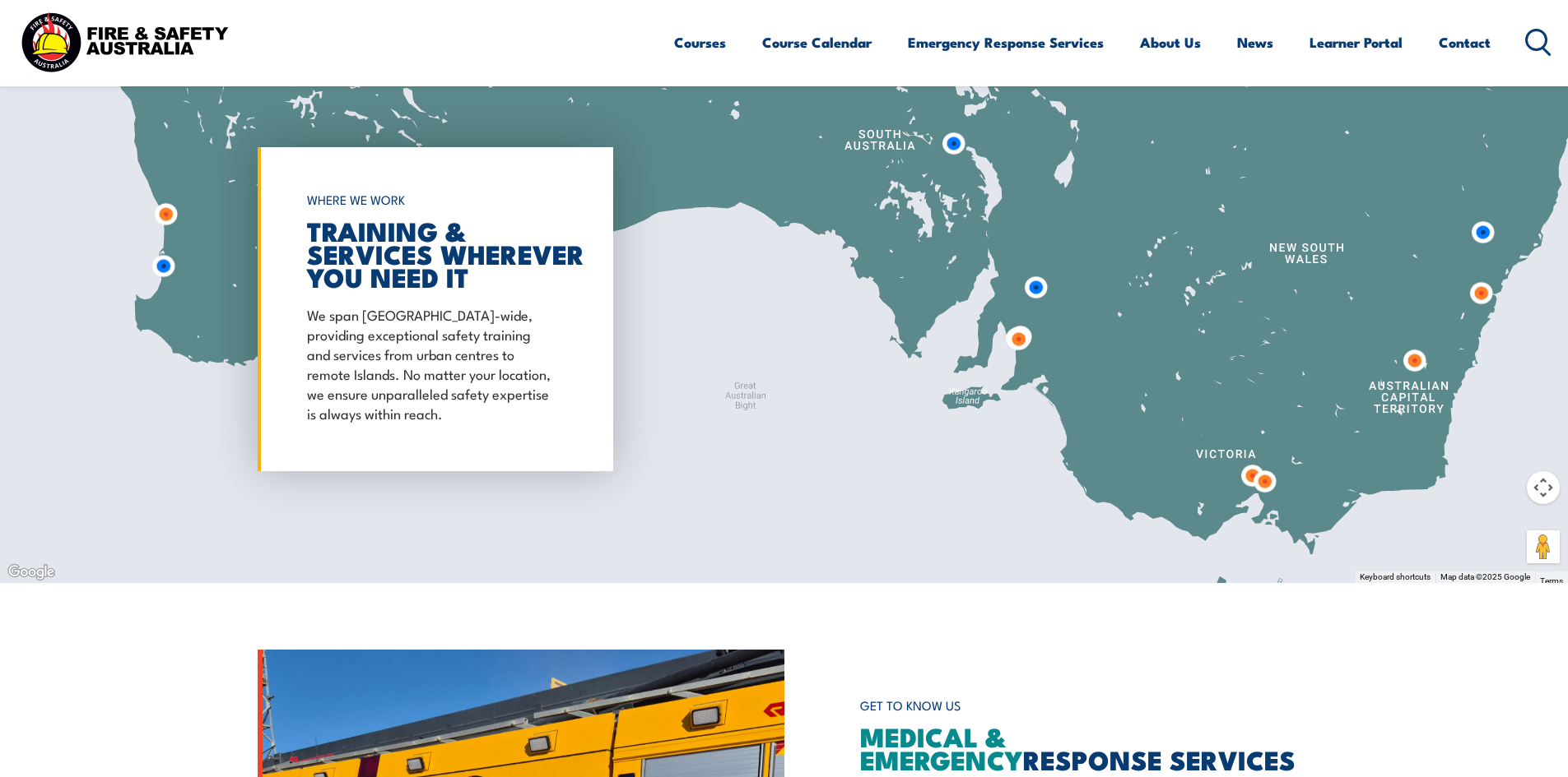
click at [1264, 495] on img at bounding box center [1264, 481] width 30 height 30
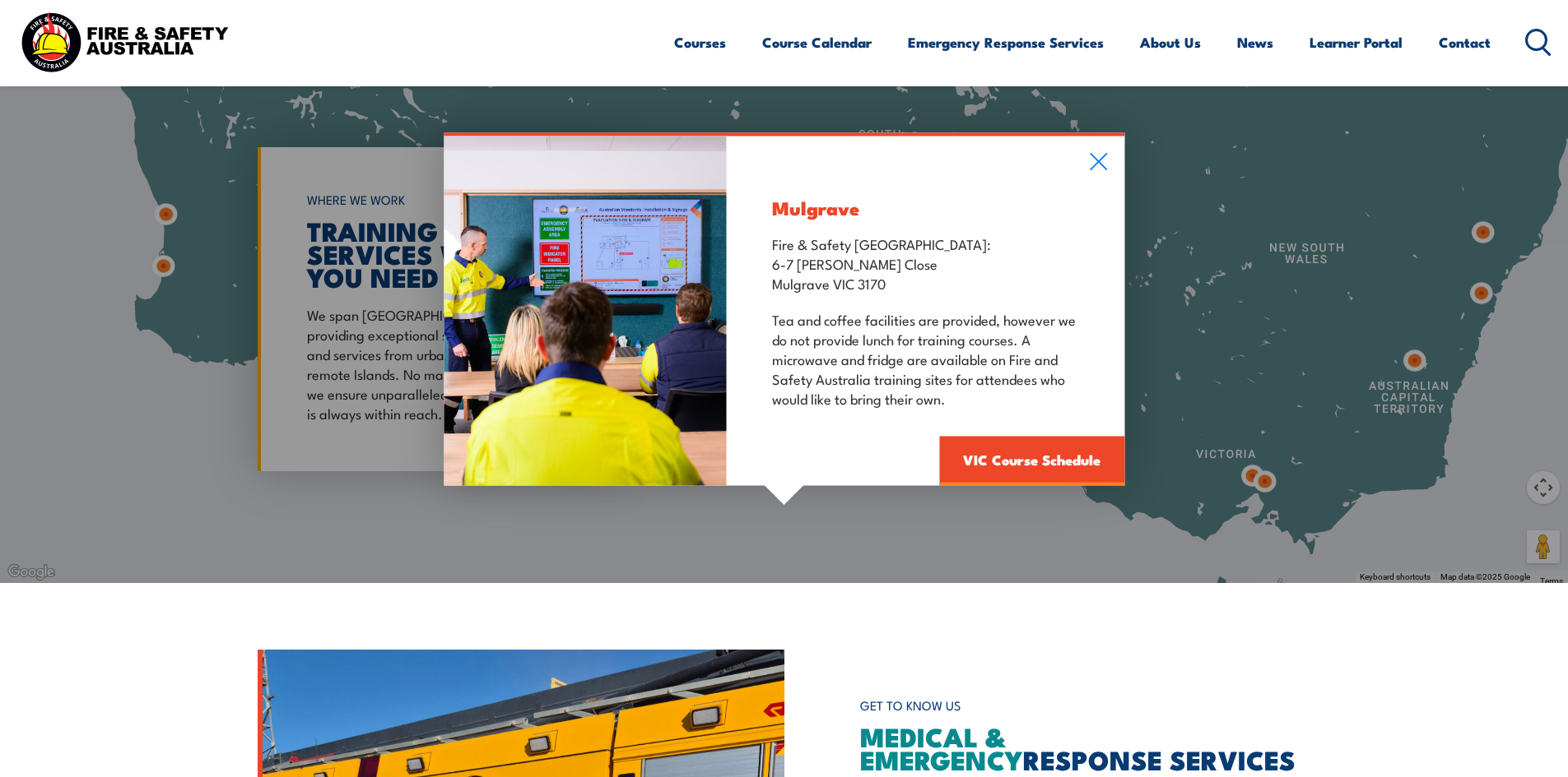
click at [847, 258] on p "Fire & Safety Australia: 6-7 Hartnett Close Mulgrave VIC 3170" at bounding box center [925, 262] width 307 height 59
click at [775, 253] on p "Fire & Safety Australia: 6-7 Hartnett Close Mulgrave VIC 3170" at bounding box center [925, 262] width 307 height 59
drag, startPoint x: 765, startPoint y: 247, endPoint x: 894, endPoint y: 304, distance: 141.0
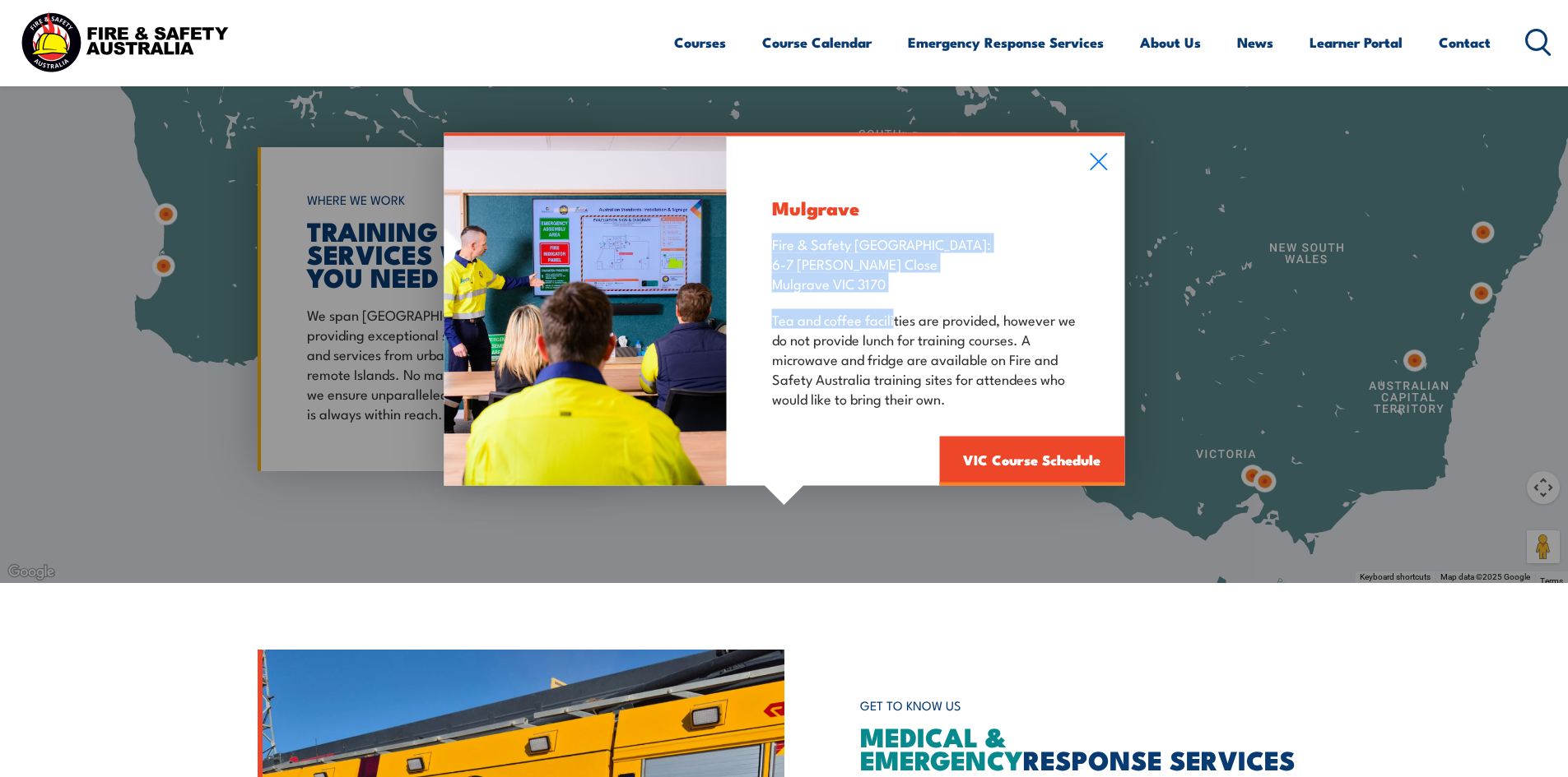
click at [894, 304] on div "Mulgrave Fire & Safety Australia: 6-7 Hartnett Close Mulgrave VIC 3170 Tea and …" at bounding box center [925, 310] width 397 height 349
click at [895, 289] on p "Fire & Safety Australia: 6-7 Hartnett Close Mulgrave VIC 3170" at bounding box center [925, 262] width 307 height 59
click at [901, 289] on p "Fire & Safety Australia: 6-7 Hartnett Close Mulgrave VIC 3170" at bounding box center [925, 262] width 307 height 59
click at [882, 282] on p "Fire & Safety Australia: 6-7 Hartnett Close Mulgrave VIC 3170" at bounding box center [925, 262] width 307 height 59
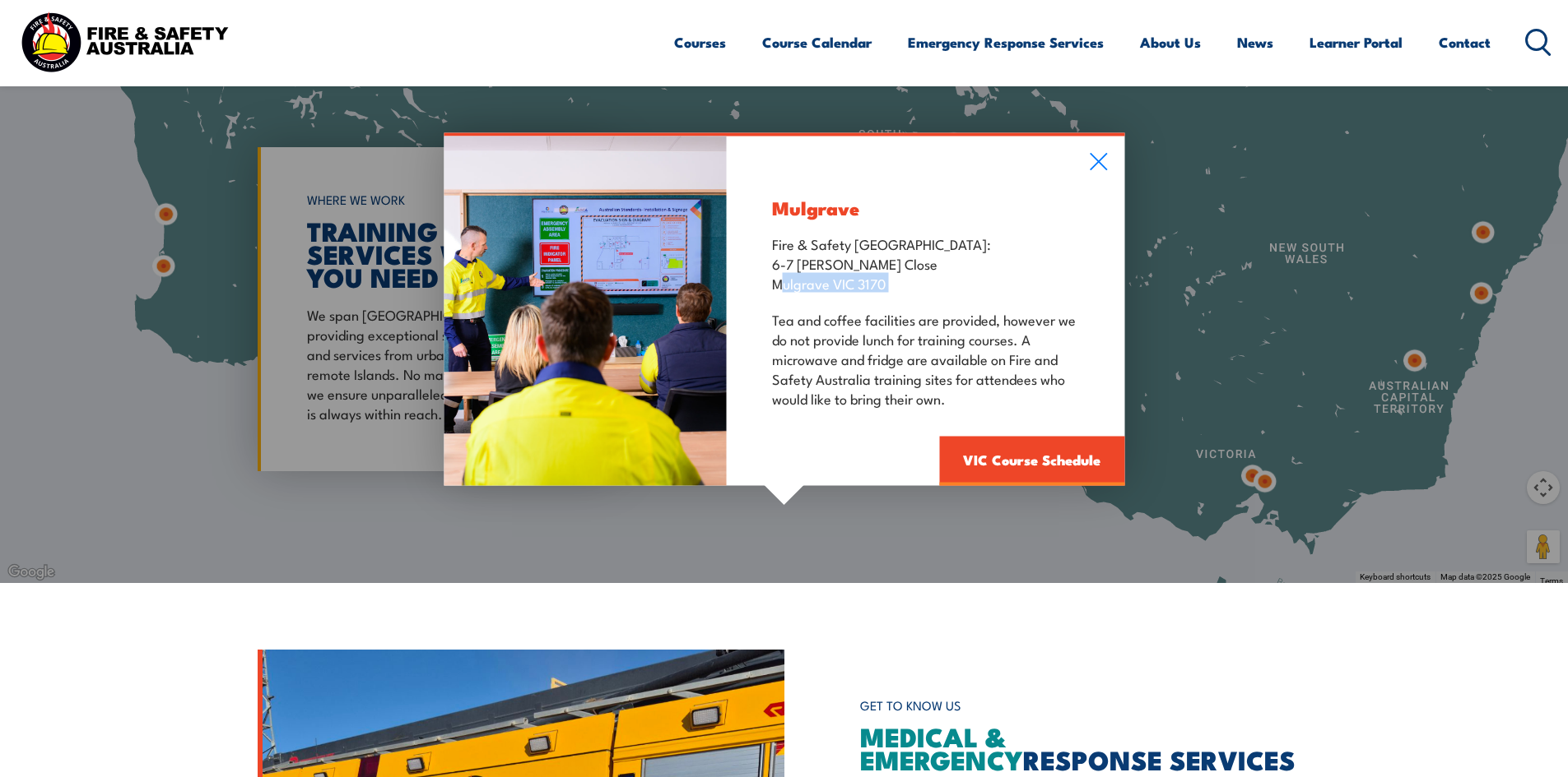
click at [882, 282] on p "Fire & Safety Australia: 6-7 Hartnett Close Mulgrave VIC 3170" at bounding box center [925, 262] width 307 height 59
click at [896, 288] on p "Fire & Safety Australia: 6-7 Hartnett Close Mulgrave VIC 3170" at bounding box center [925, 262] width 307 height 59
drag, startPoint x: 883, startPoint y: 282, endPoint x: 764, endPoint y: 240, distance: 126.2
click at [764, 240] on div "Mulgrave Fire & Safety Australia: 6-7 Hartnett Close Mulgrave VIC 3170 Tea and …" at bounding box center [925, 310] width 397 height 349
